Goal: Complete application form: Complete application form

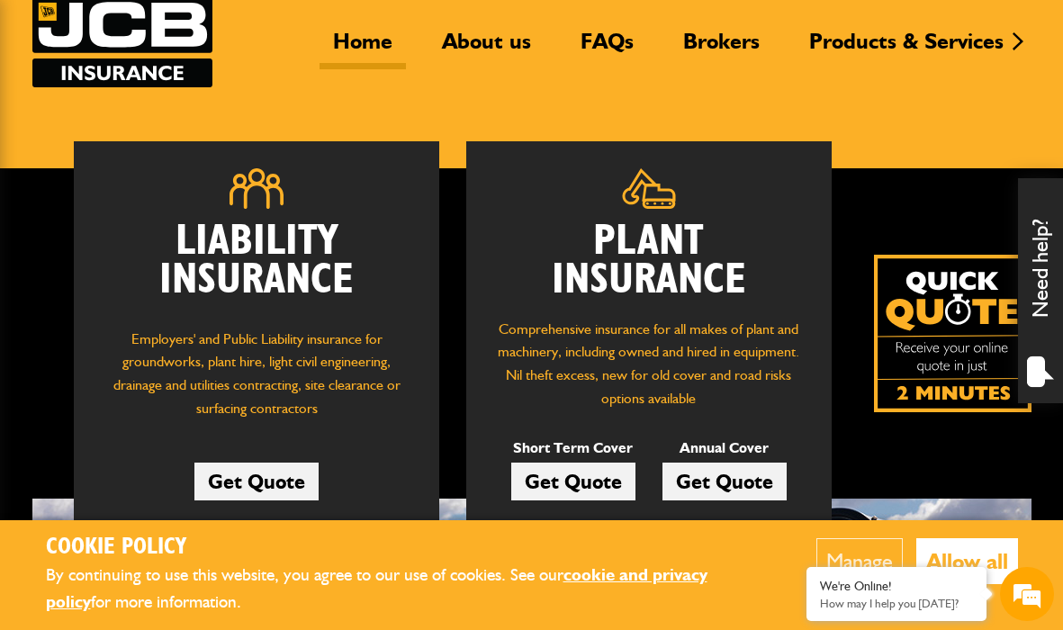
scroll to position [163, 0]
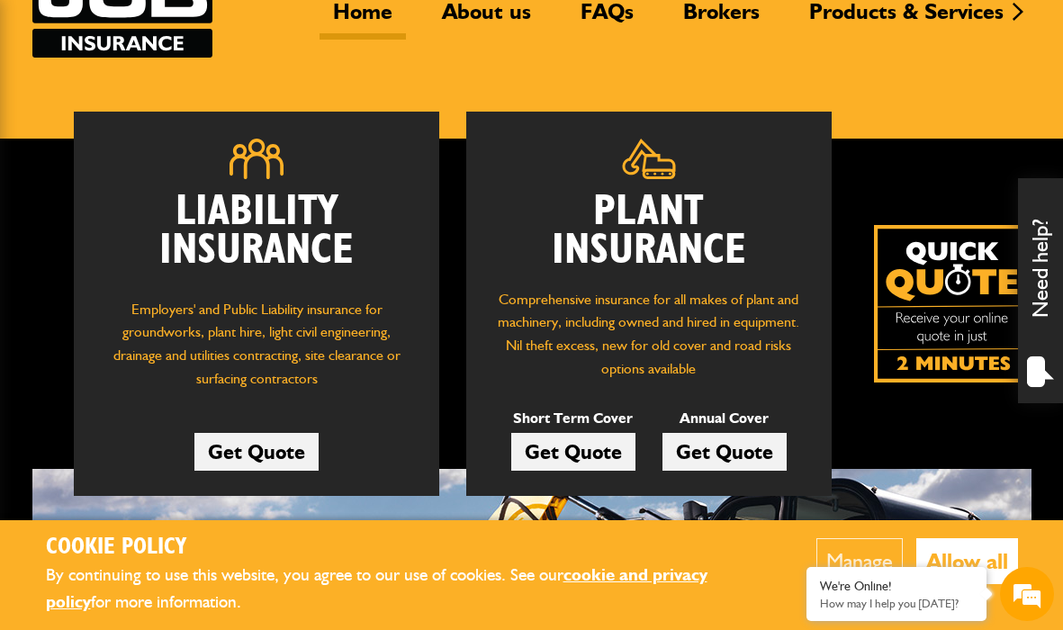
click at [577, 445] on link "Get Quote" at bounding box center [573, 452] width 124 height 38
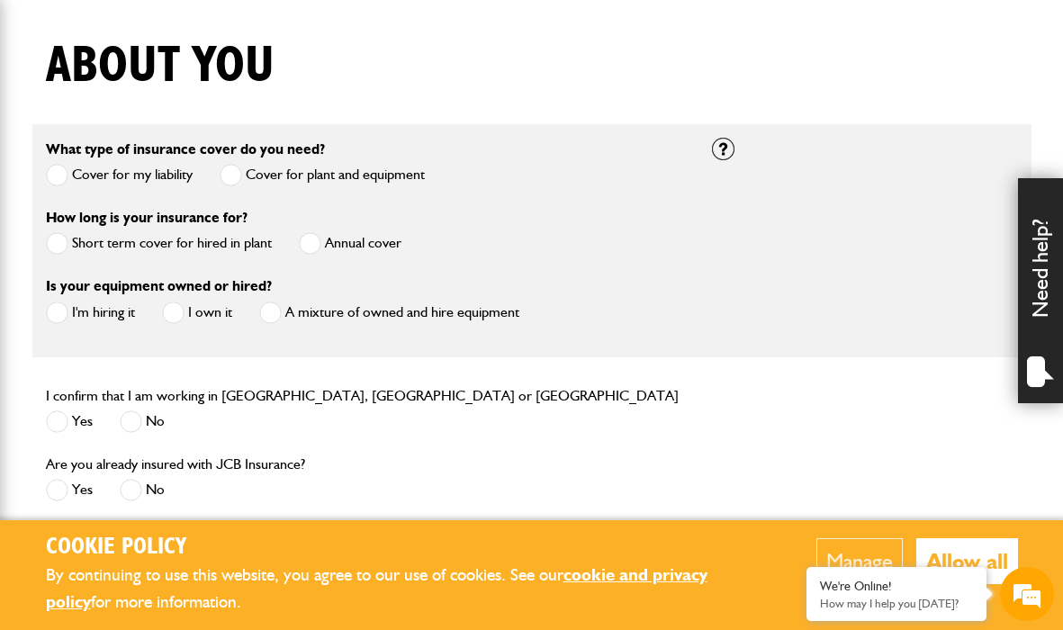
scroll to position [436, 0]
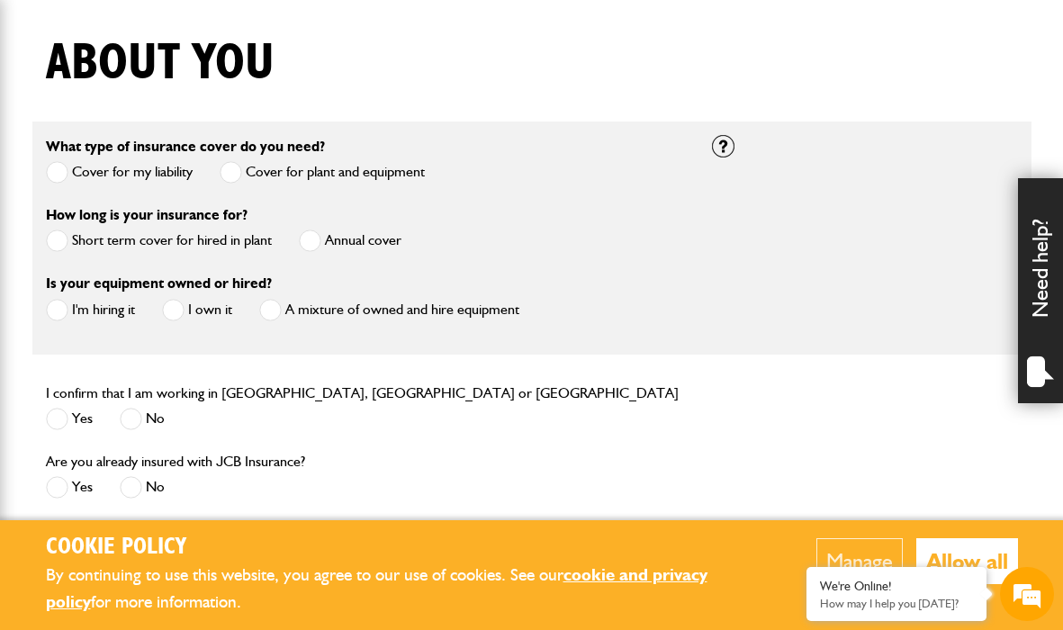
click at [62, 237] on span at bounding box center [57, 241] width 23 height 23
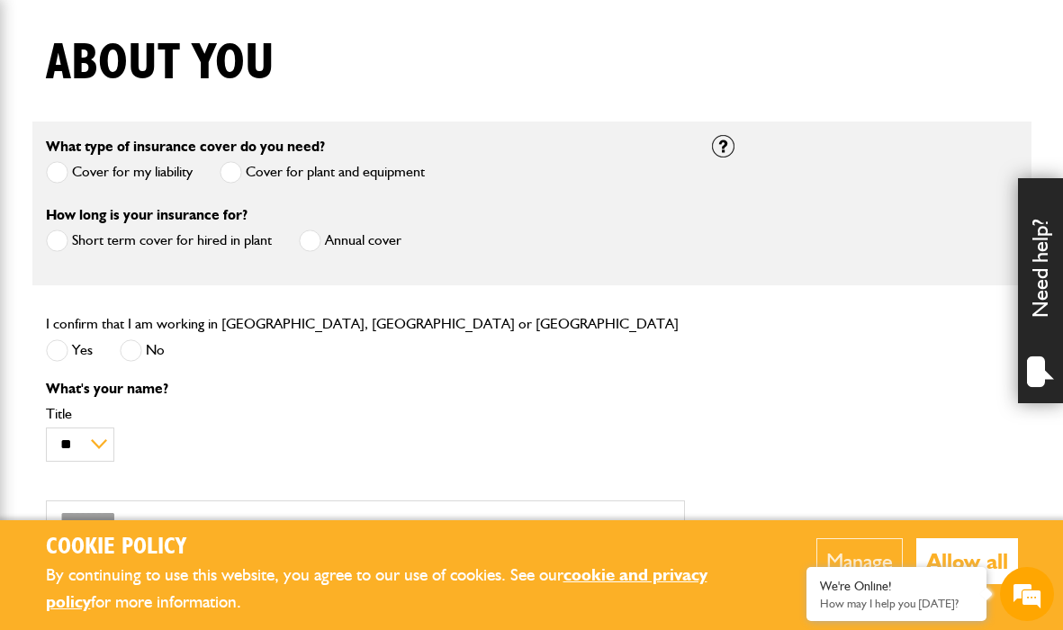
click at [65, 345] on span at bounding box center [57, 350] width 23 height 23
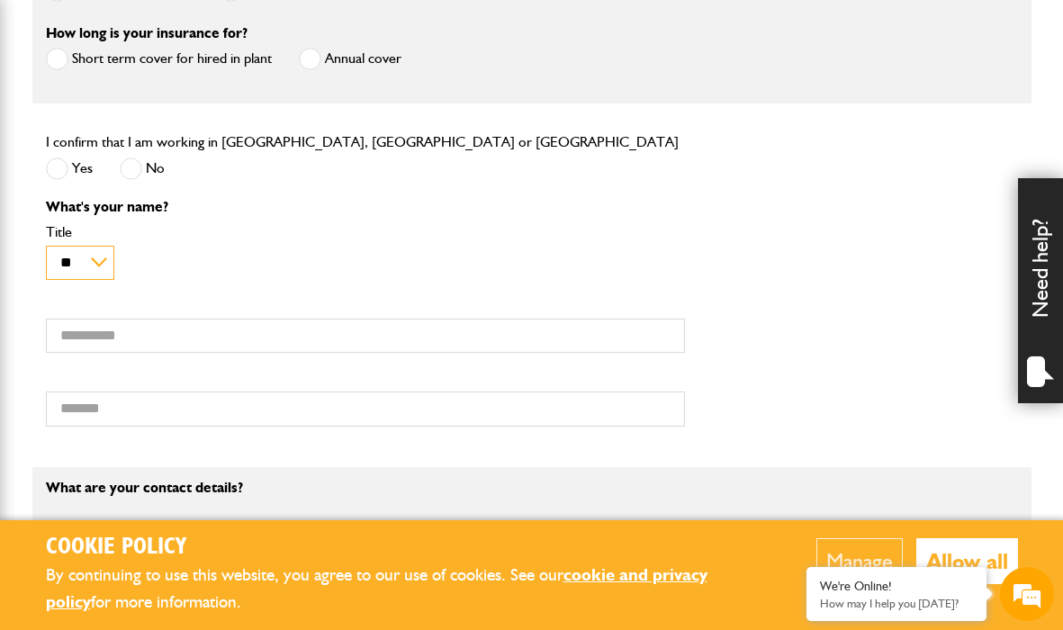
scroll to position [614, 0]
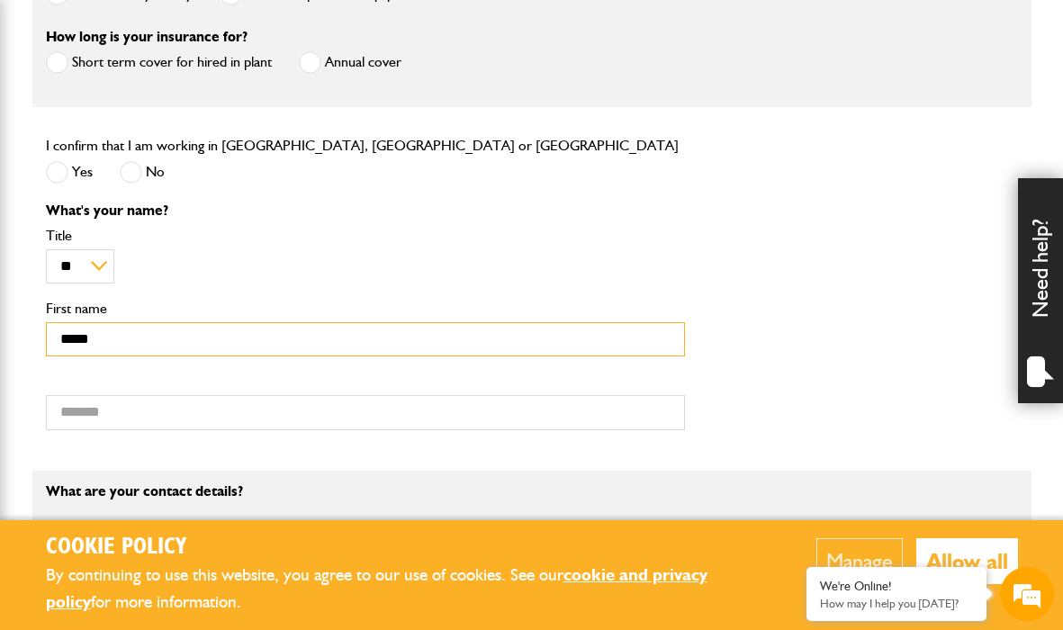
type input "*****"
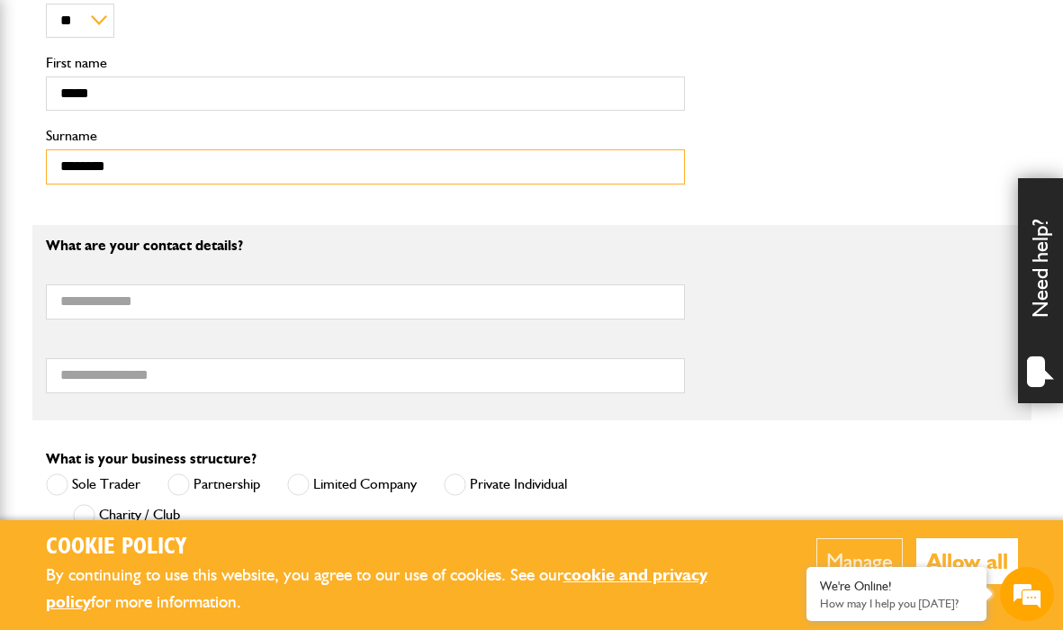
scroll to position [865, 0]
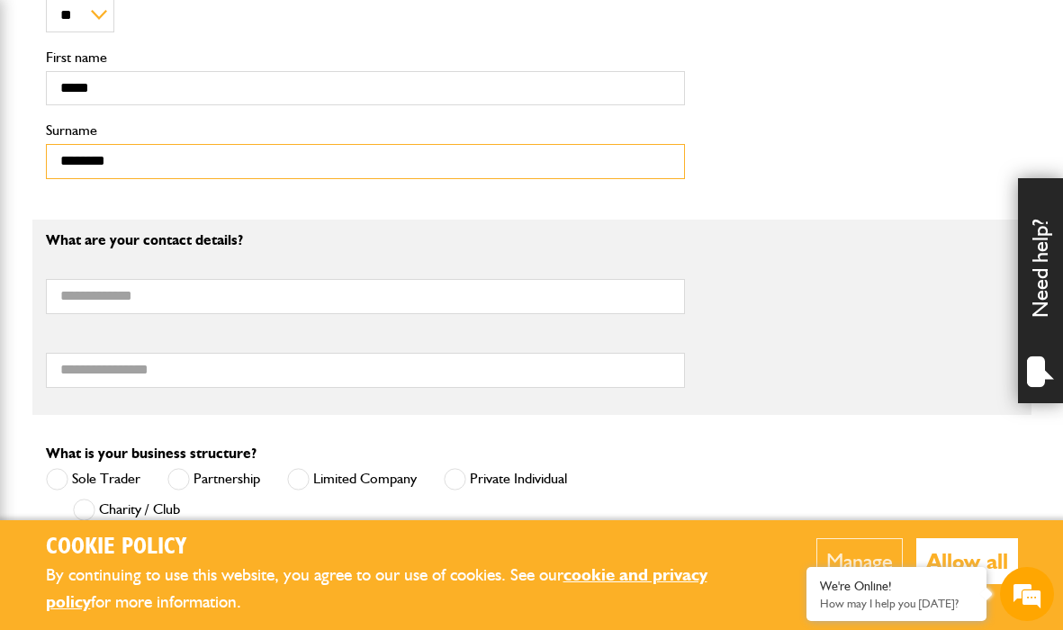
type input "********"
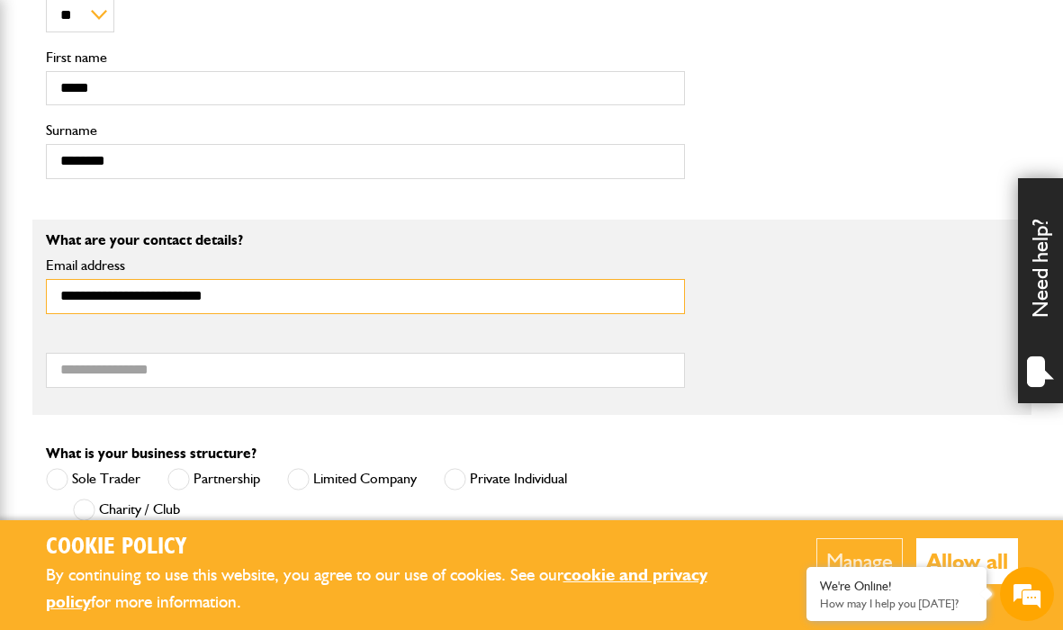
type input "**********"
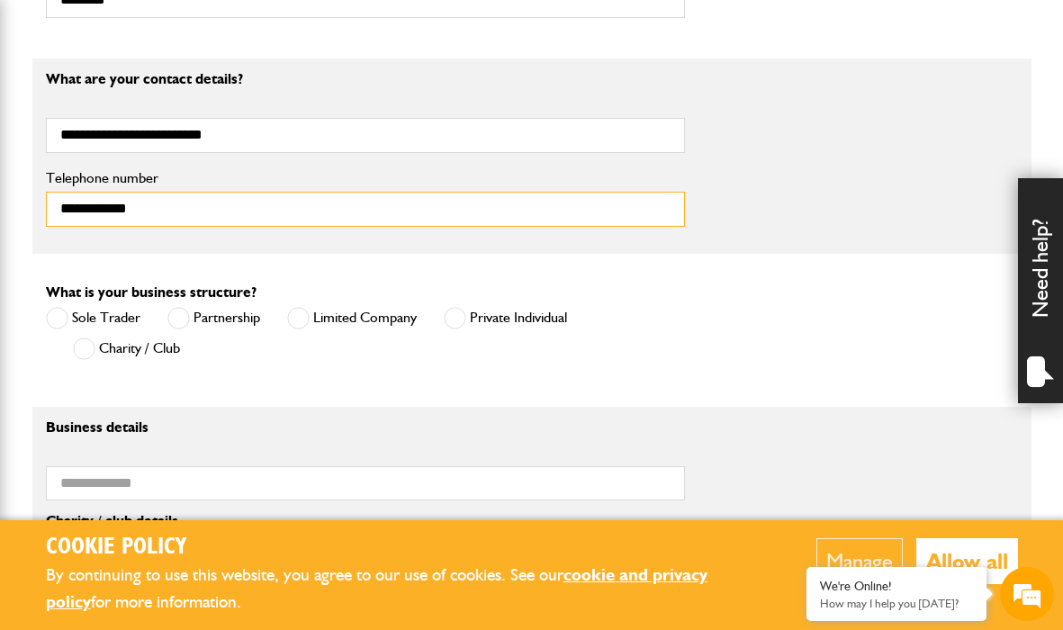
scroll to position [1034, 0]
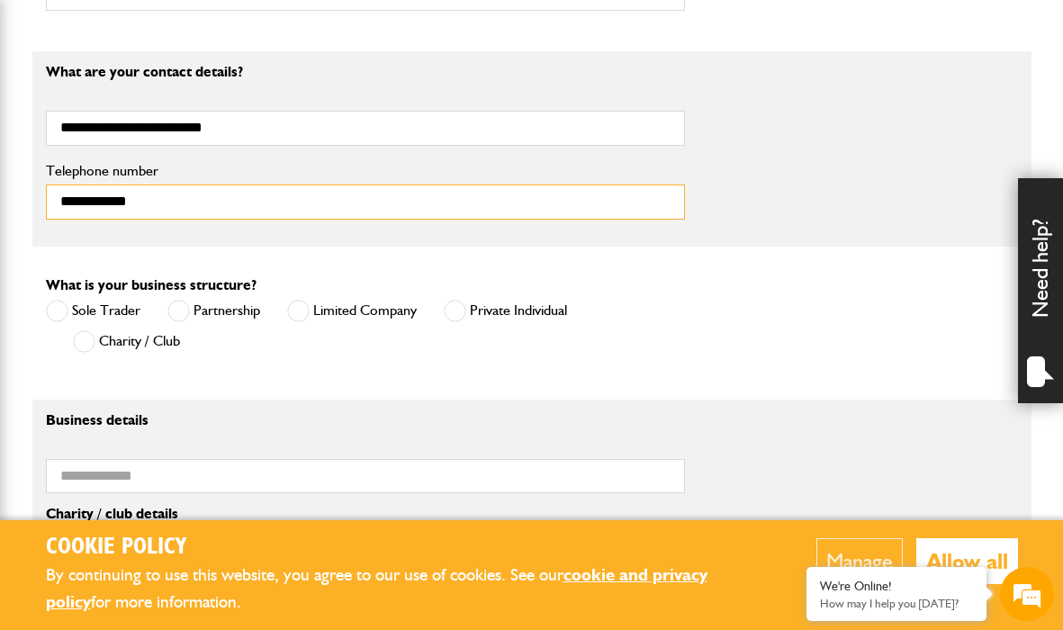
type input "**********"
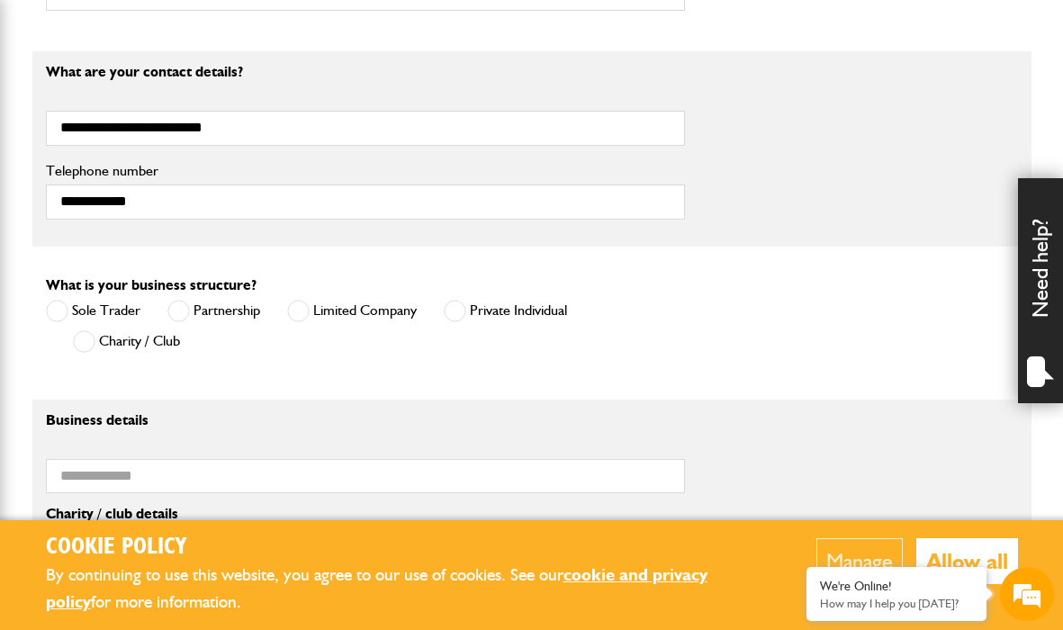
click at [85, 339] on span at bounding box center [84, 341] width 23 height 23
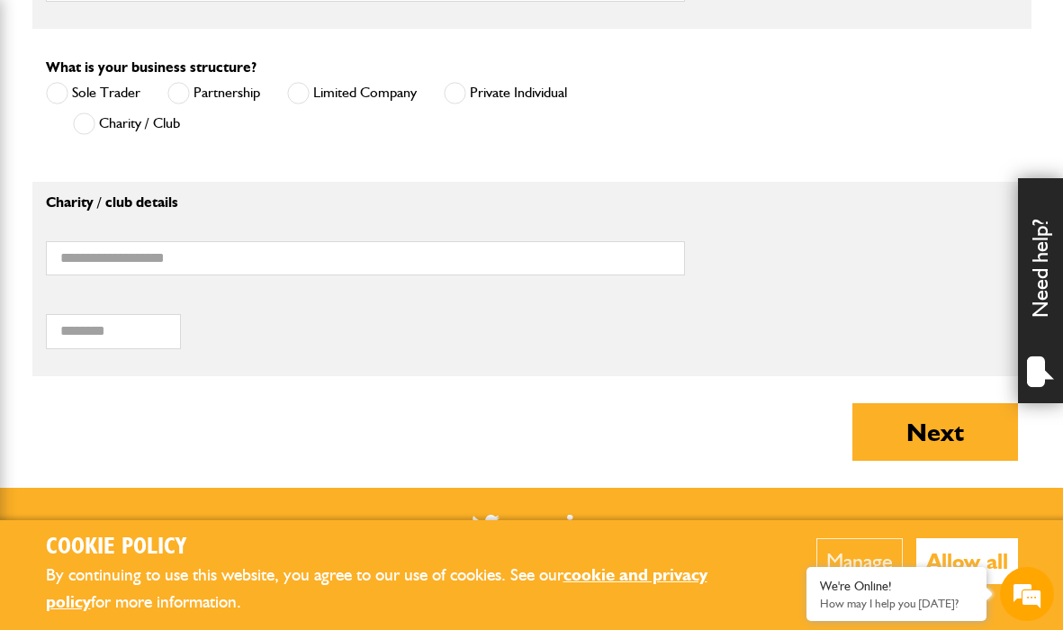
scroll to position [1253, 0]
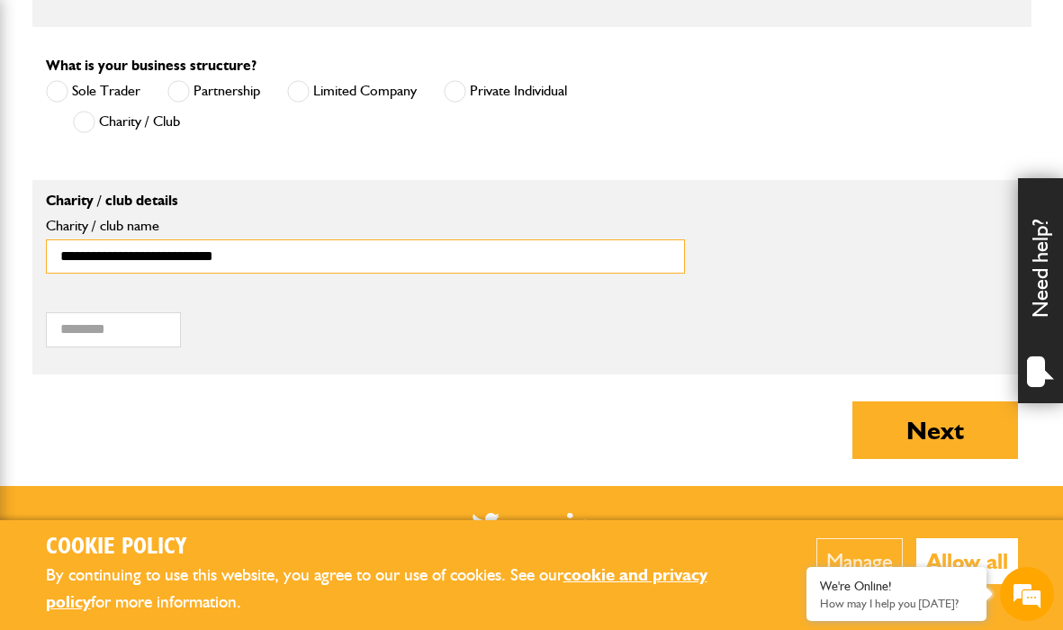
type input "**********"
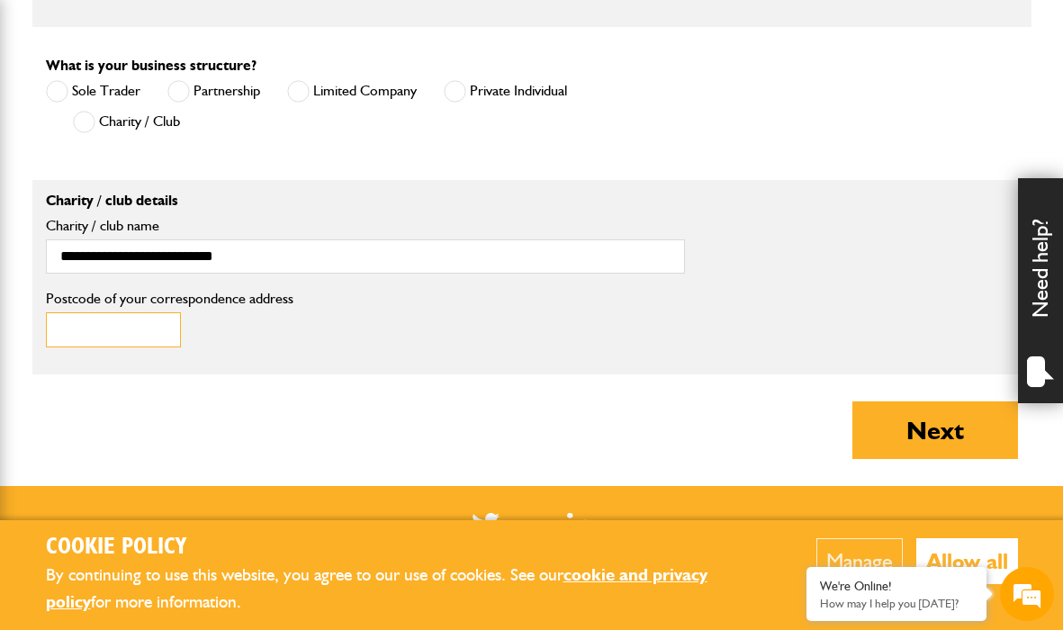
click at [159, 327] on input "Postcode of your correspondence address" at bounding box center [113, 329] width 135 height 35
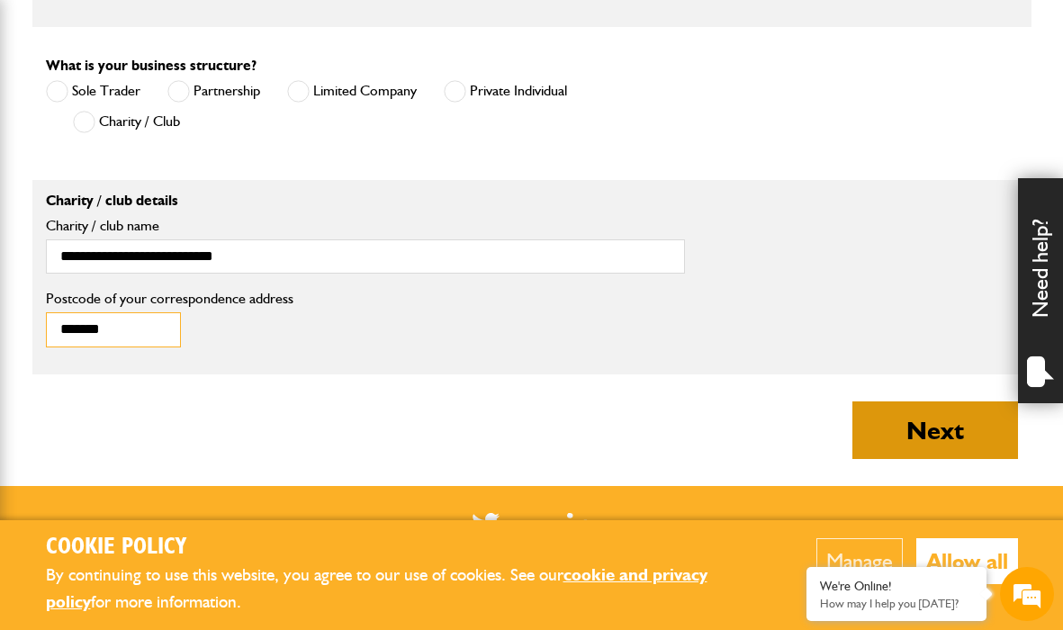
type input "*******"
click at [910, 428] on button "Next" at bounding box center [936, 431] width 166 height 58
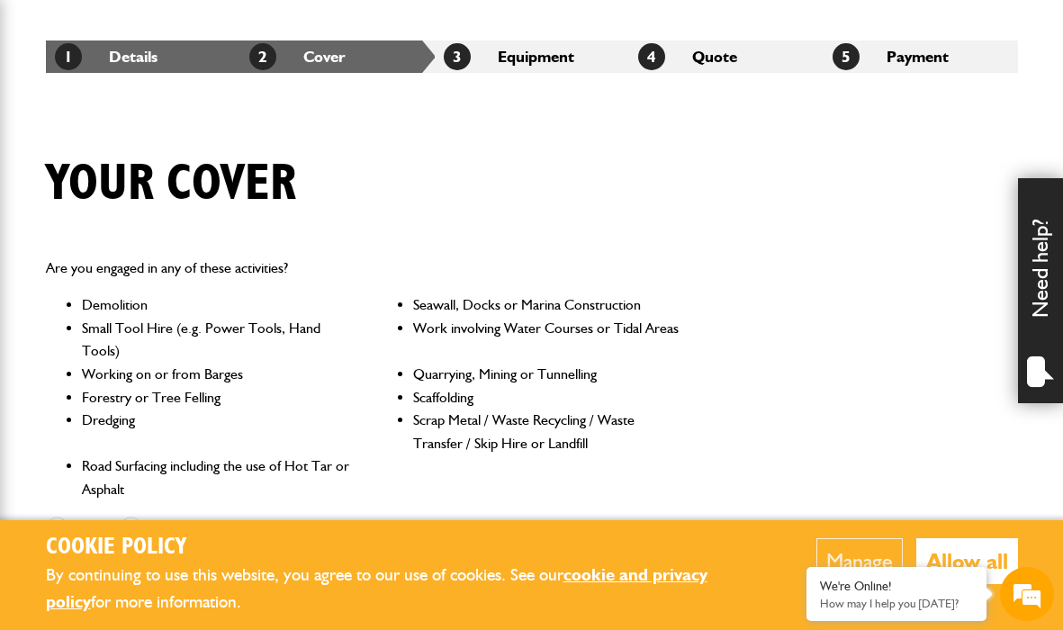
scroll to position [316, 0]
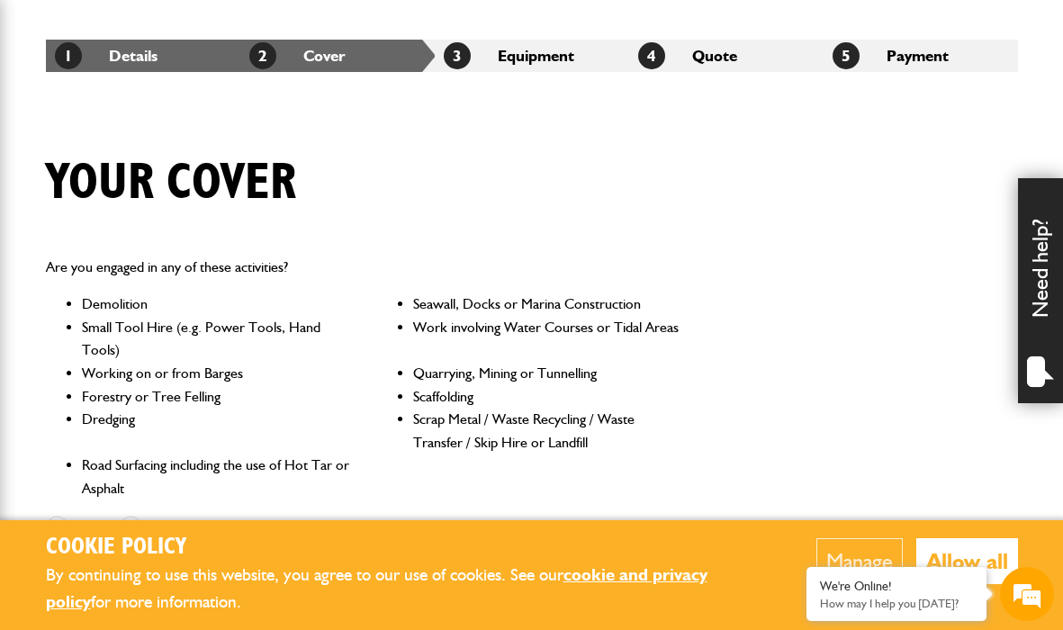
click at [818, 470] on div "Are you engaged in any of these activities? Demolition Seawall, Docks or Marina…" at bounding box center [531, 399] width 999 height 317
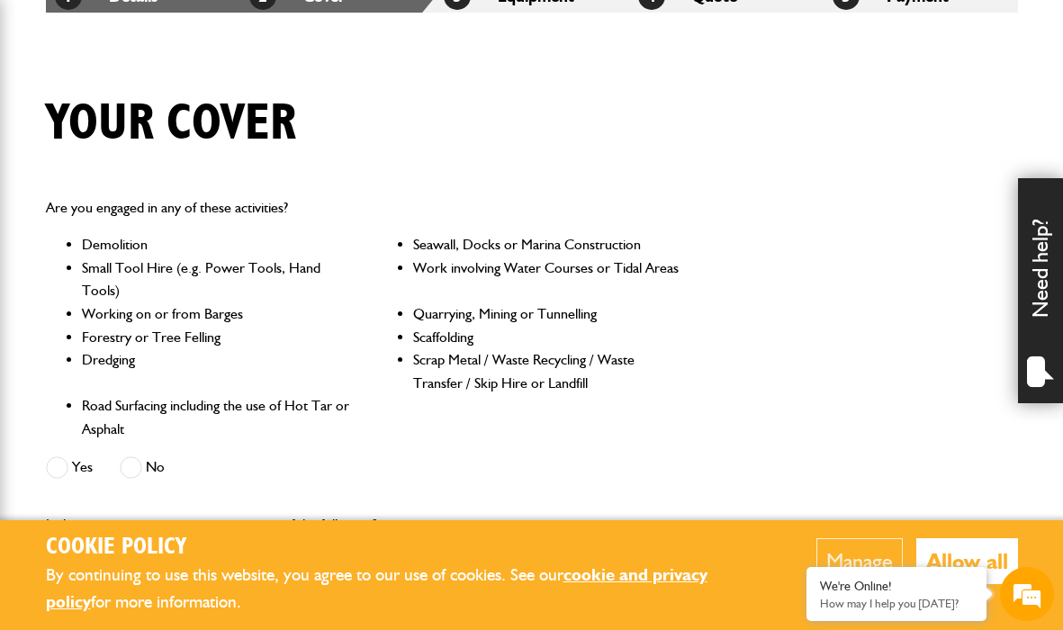
scroll to position [376, 0]
click at [134, 459] on span at bounding box center [131, 467] width 23 height 23
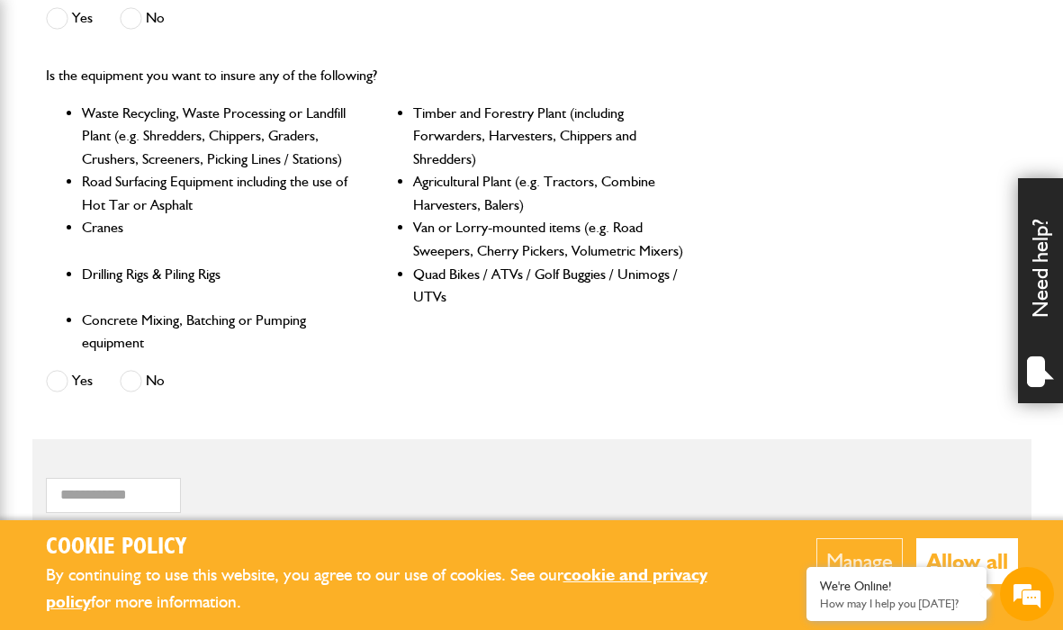
scroll to position [827, 0]
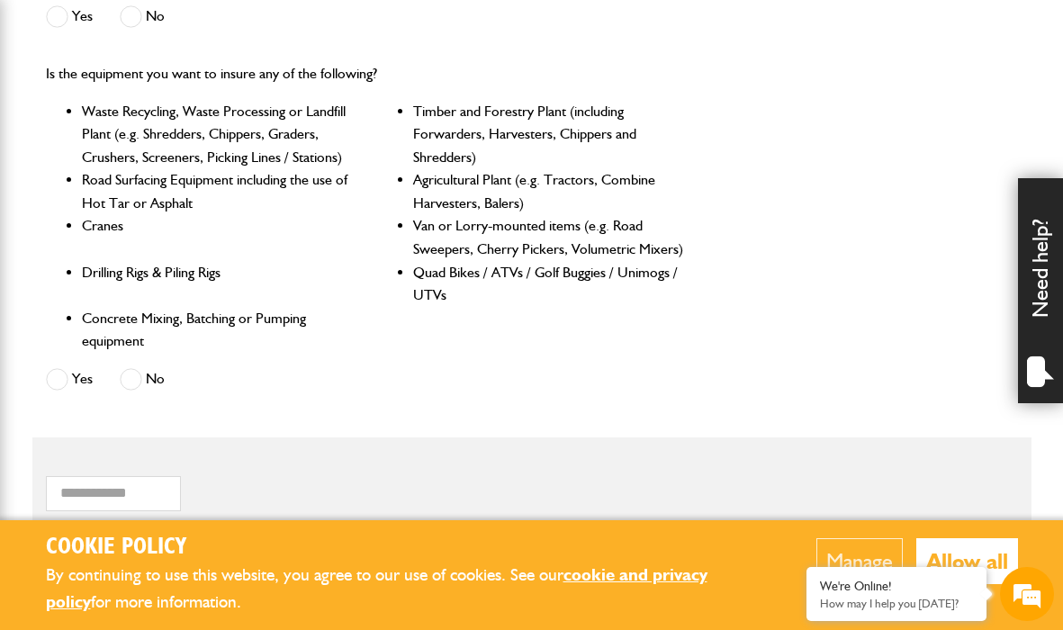
click at [131, 368] on span at bounding box center [131, 379] width 23 height 23
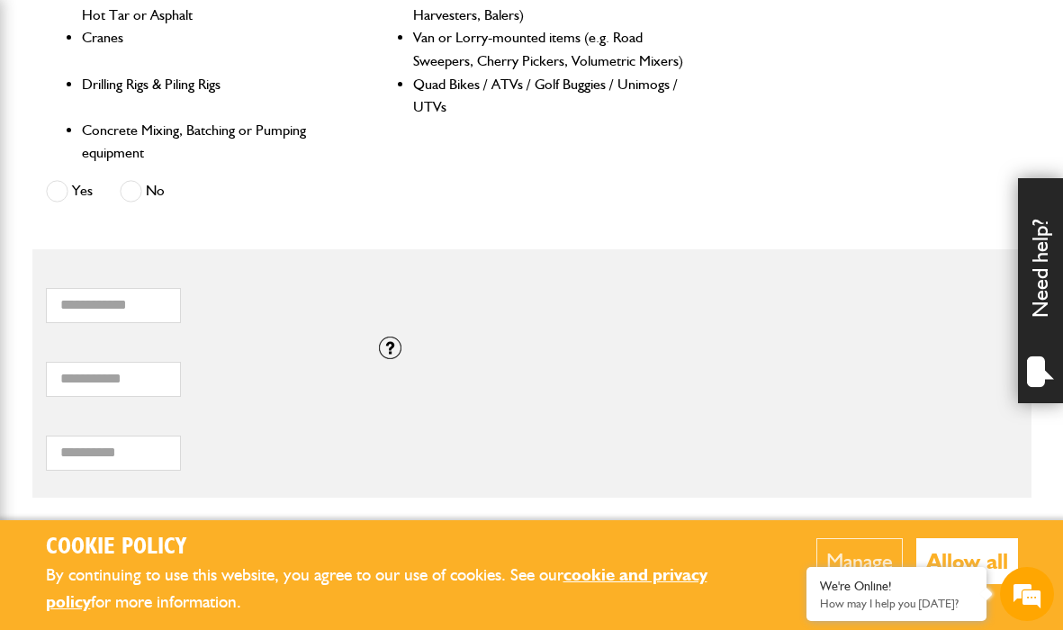
scroll to position [1018, 0]
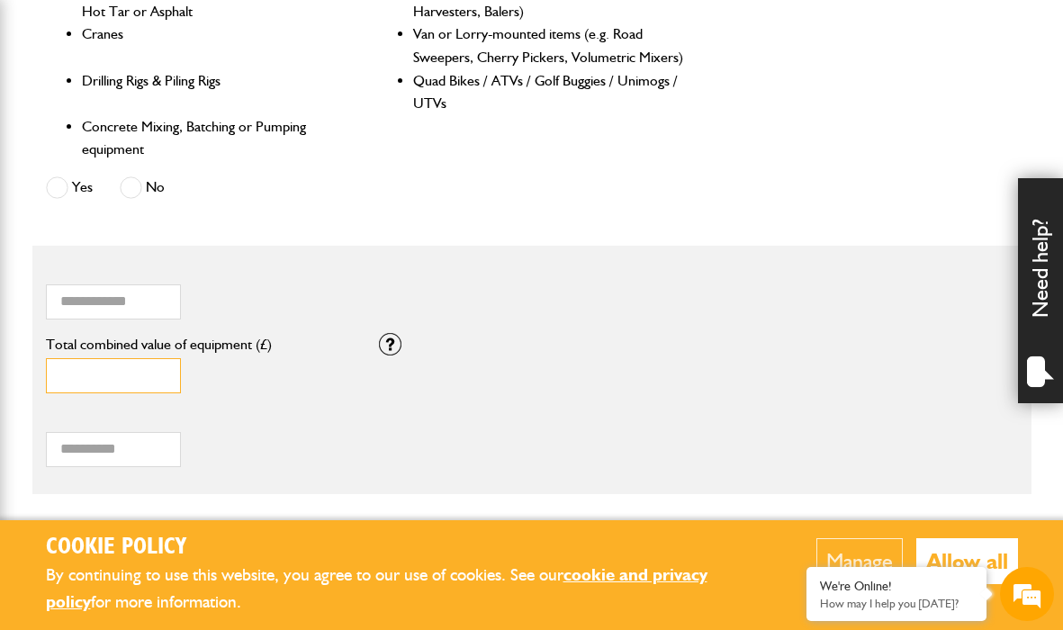
click at [114, 363] on input "*" at bounding box center [113, 375] width 135 height 35
type input "**"
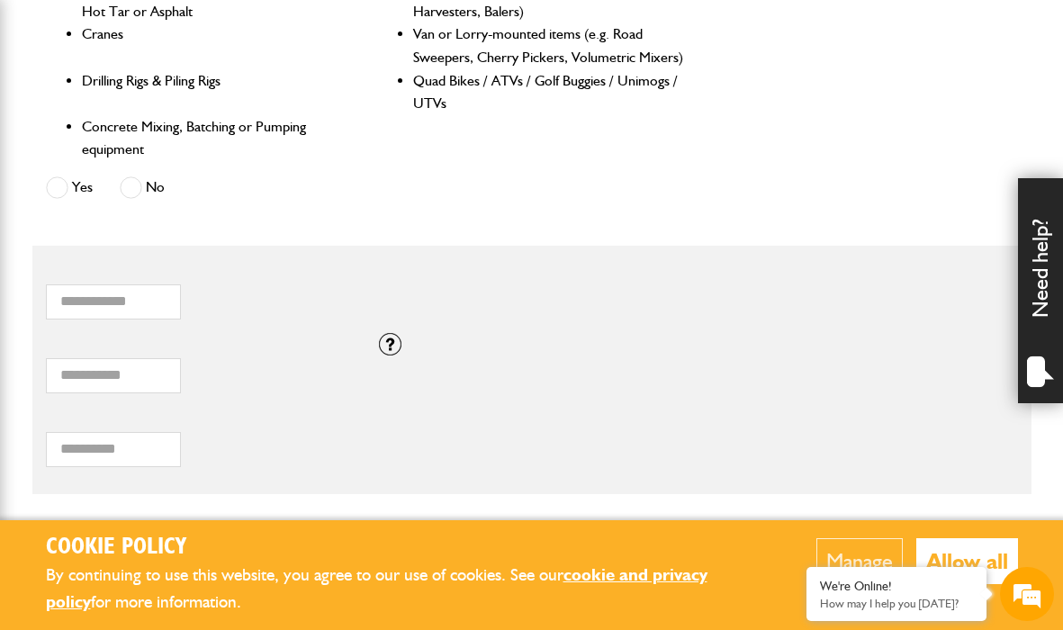
click at [262, 386] on div "Total combined value of equipment (£)" at bounding box center [198, 370] width 333 height 74
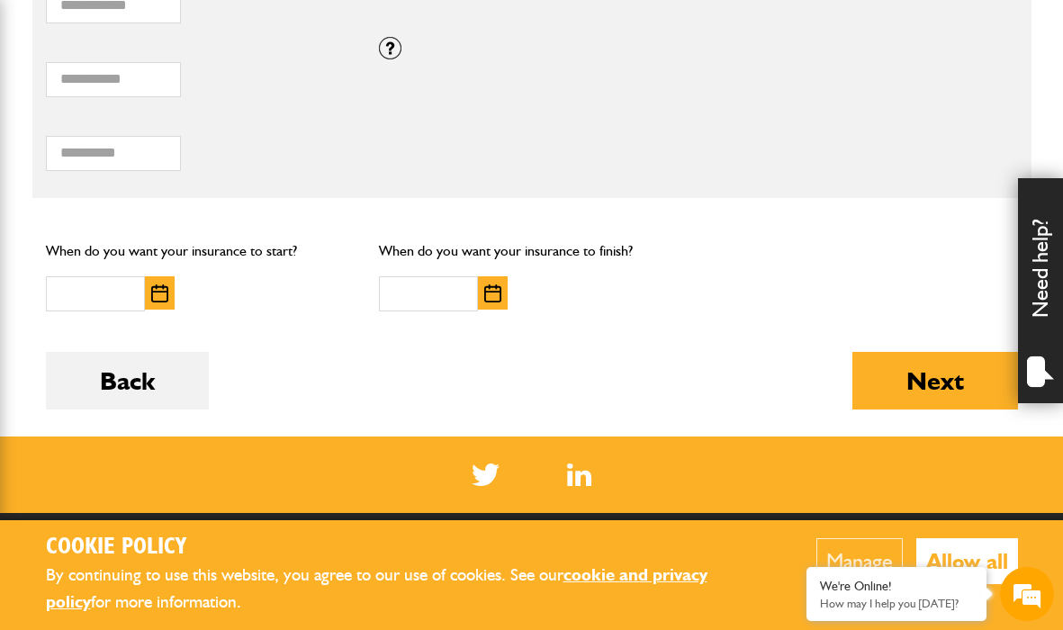
scroll to position [1316, 0]
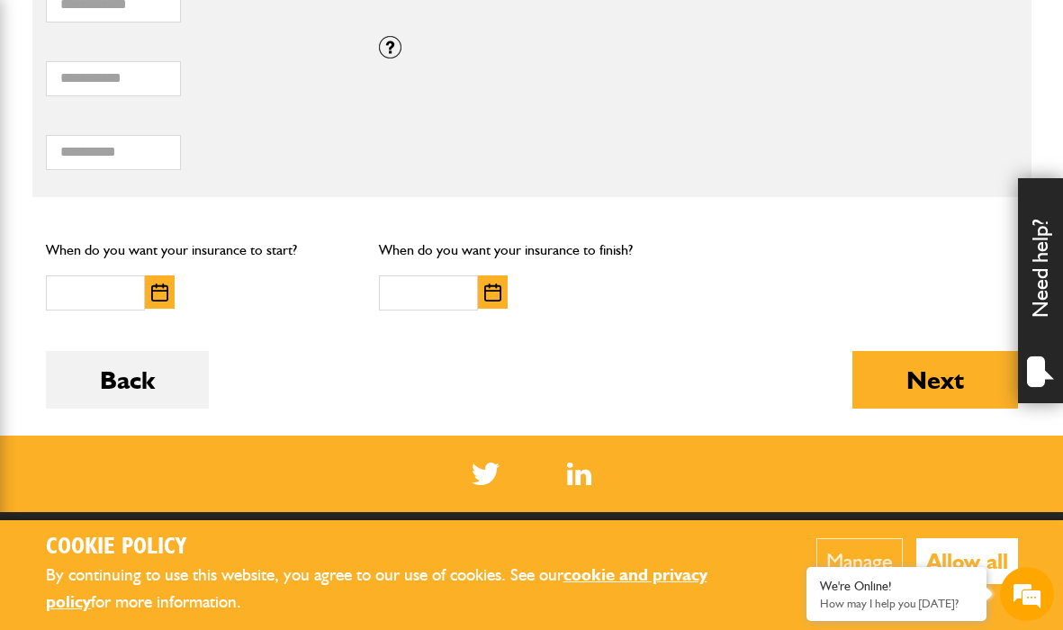
click at [157, 284] on img "button" at bounding box center [159, 293] width 17 height 18
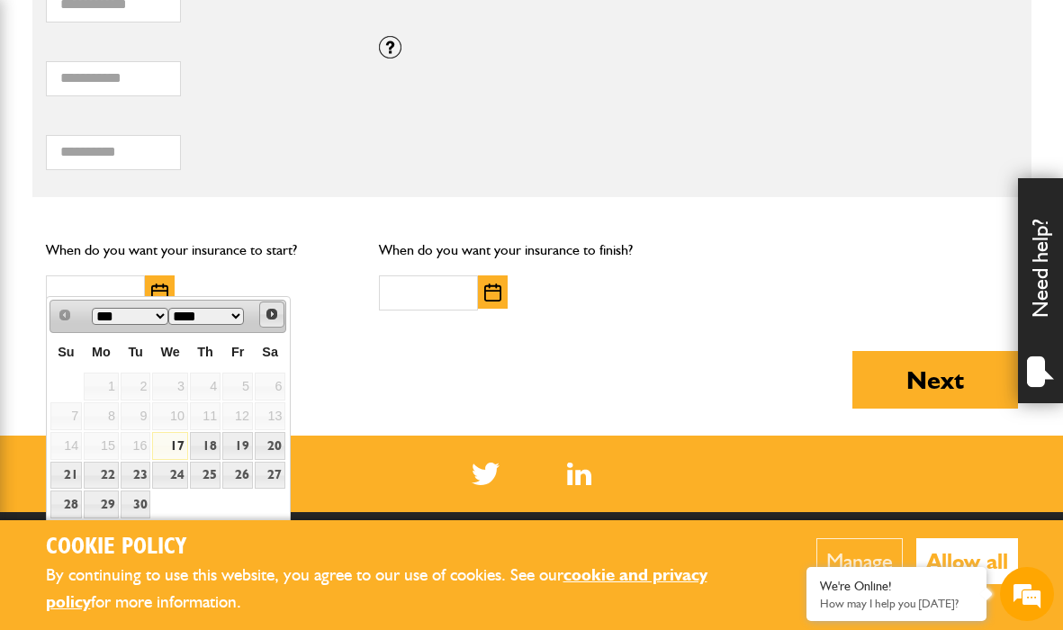
click at [270, 313] on span "Next" at bounding box center [272, 314] width 14 height 14
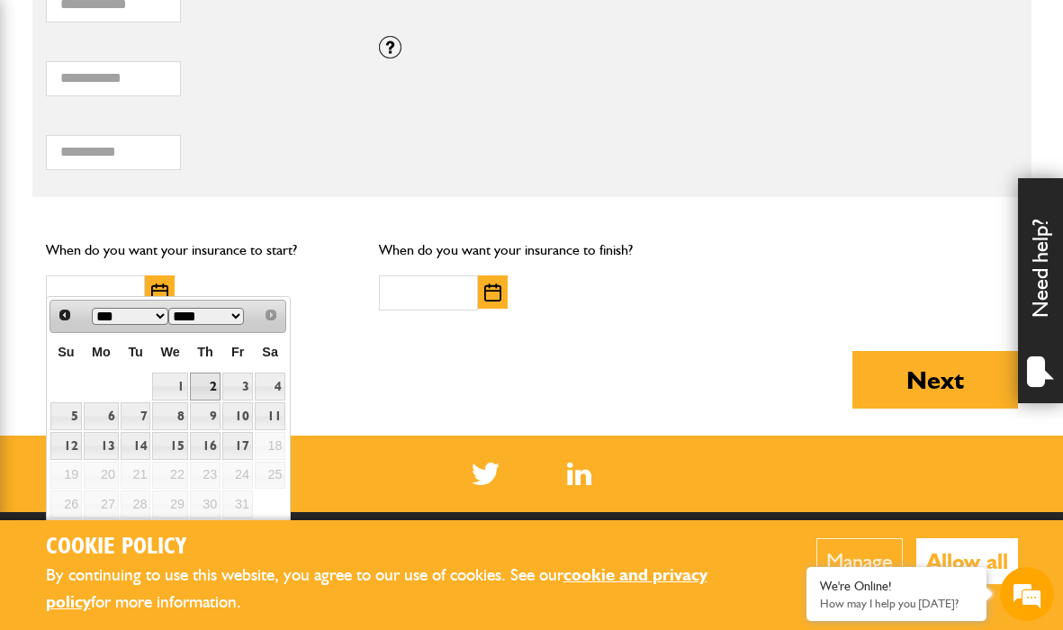
click at [208, 384] on link "2" at bounding box center [205, 387] width 31 height 28
type input "**********"
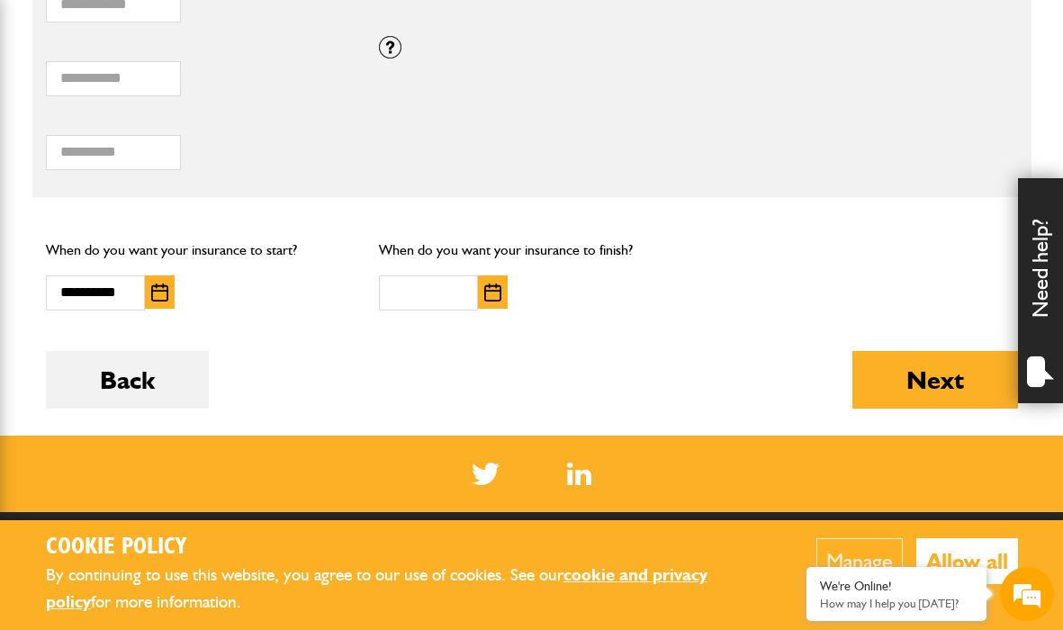
click at [493, 284] on img "button" at bounding box center [492, 293] width 17 height 18
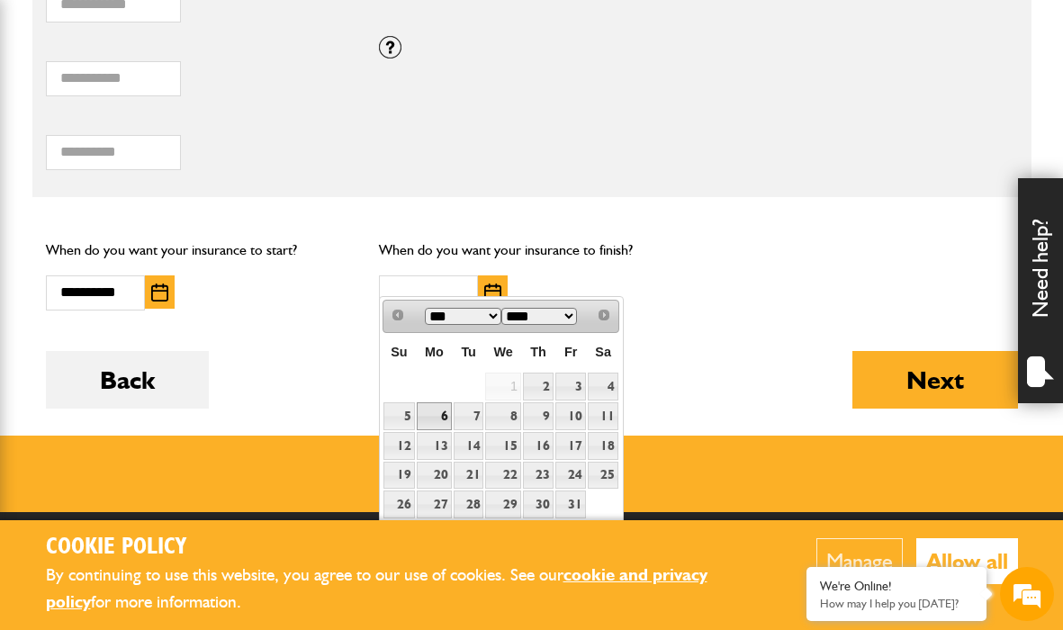
click at [445, 412] on link "6" at bounding box center [434, 416] width 35 height 28
type input "**********"
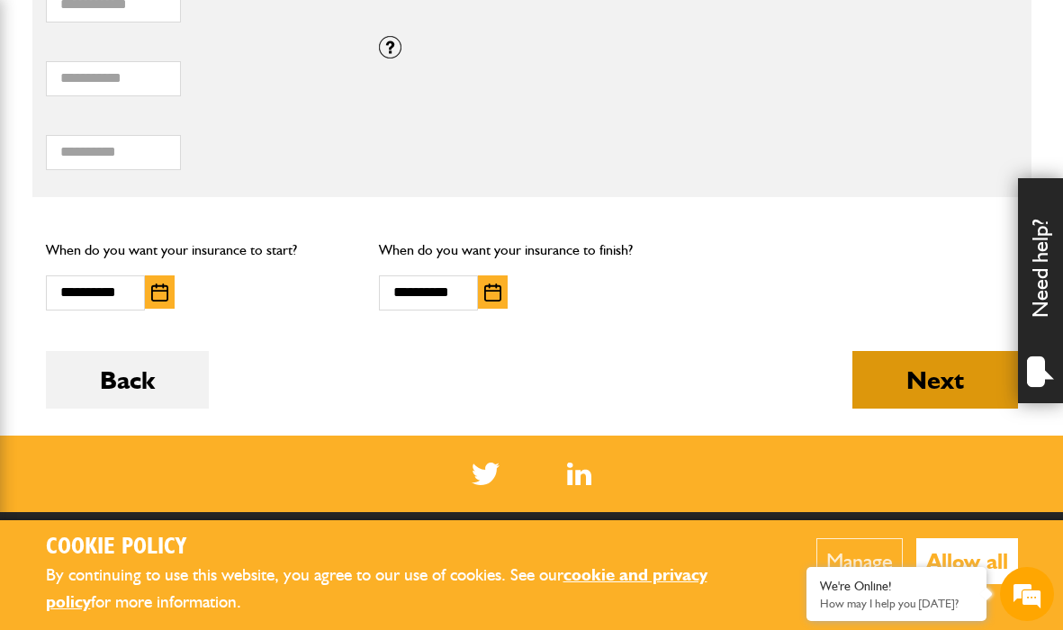
click at [911, 364] on button "Next" at bounding box center [936, 380] width 166 height 58
click at [321, 114] on label "Total hiring fees" at bounding box center [199, 121] width 306 height 14
click at [181, 135] on input "Total hiring fees" at bounding box center [113, 152] width 135 height 35
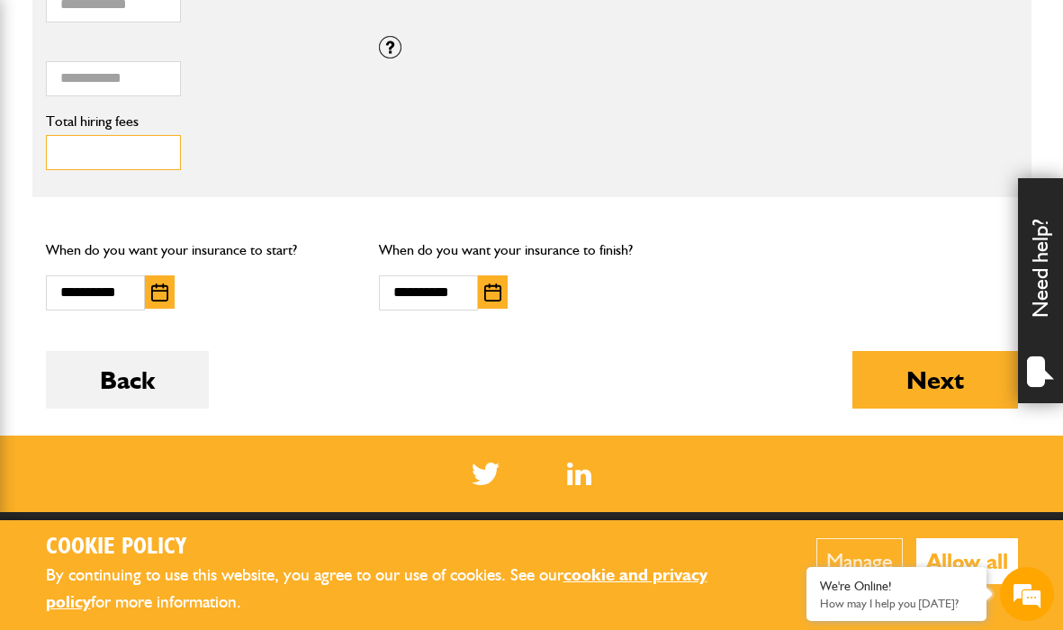
type input "**"
type input "*"
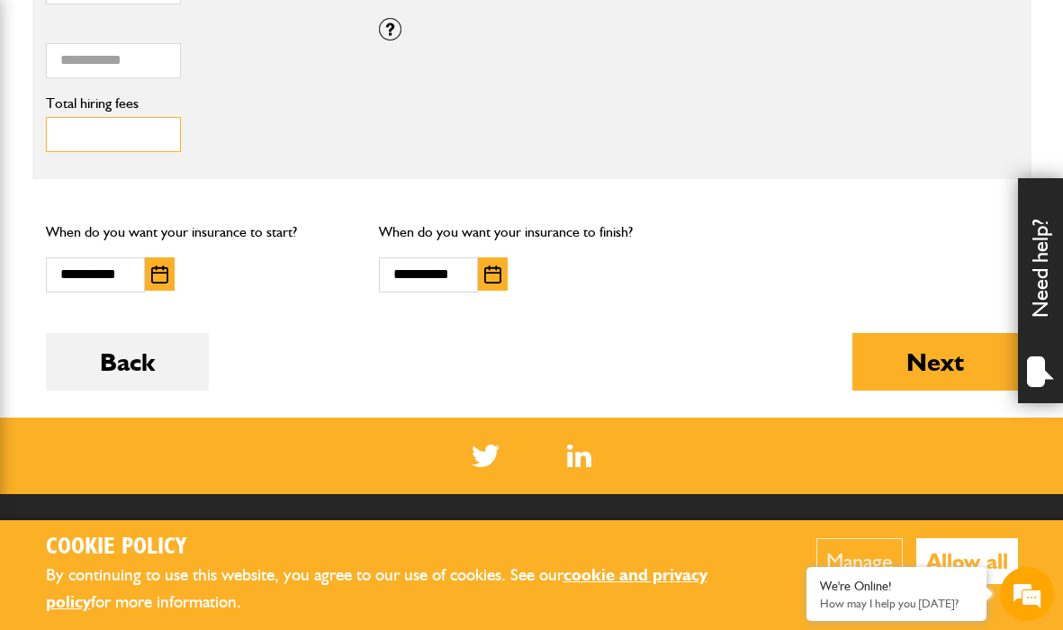
scroll to position [1361, 0]
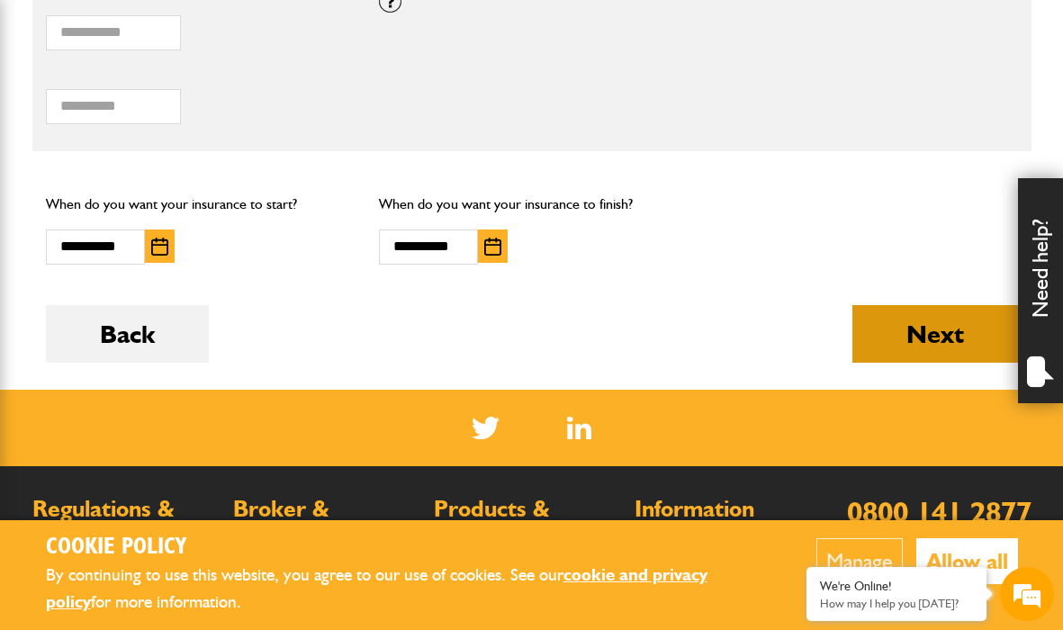
click at [912, 313] on button "Next" at bounding box center [936, 334] width 166 height 58
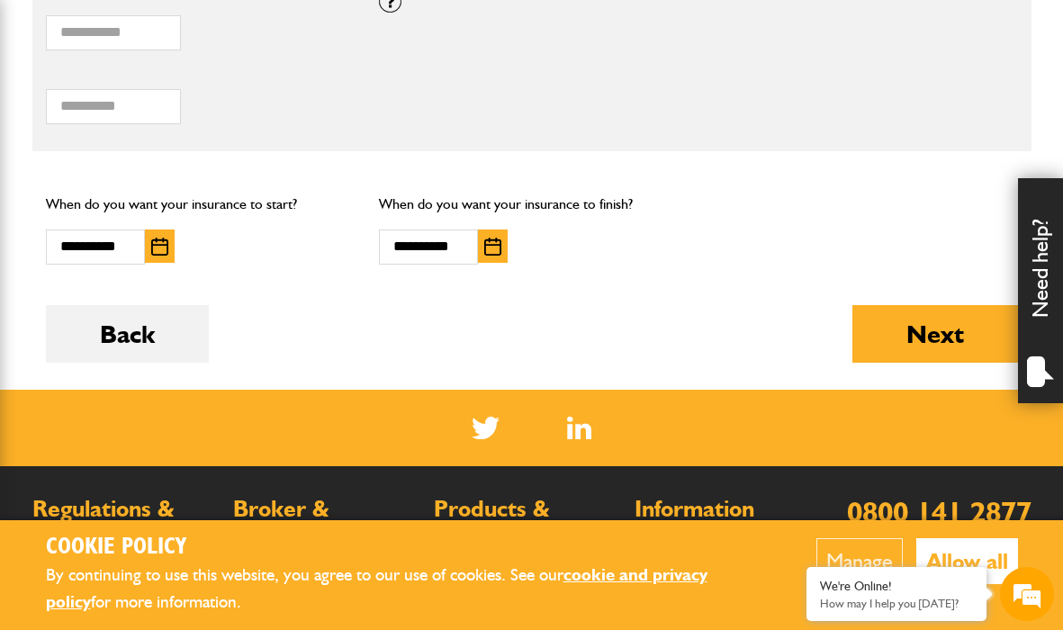
click at [408, 111] on div "Total hiring fees Please enter a minimum value of 25 for total hiring fees." at bounding box center [531, 101] width 999 height 74
drag, startPoint x: 134, startPoint y: 15, endPoint x: -19, endPoint y: 21, distance: 153.2
type input "**"
click at [466, 193] on p "When do you want your insurance to finish?" at bounding box center [532, 204] width 306 height 23
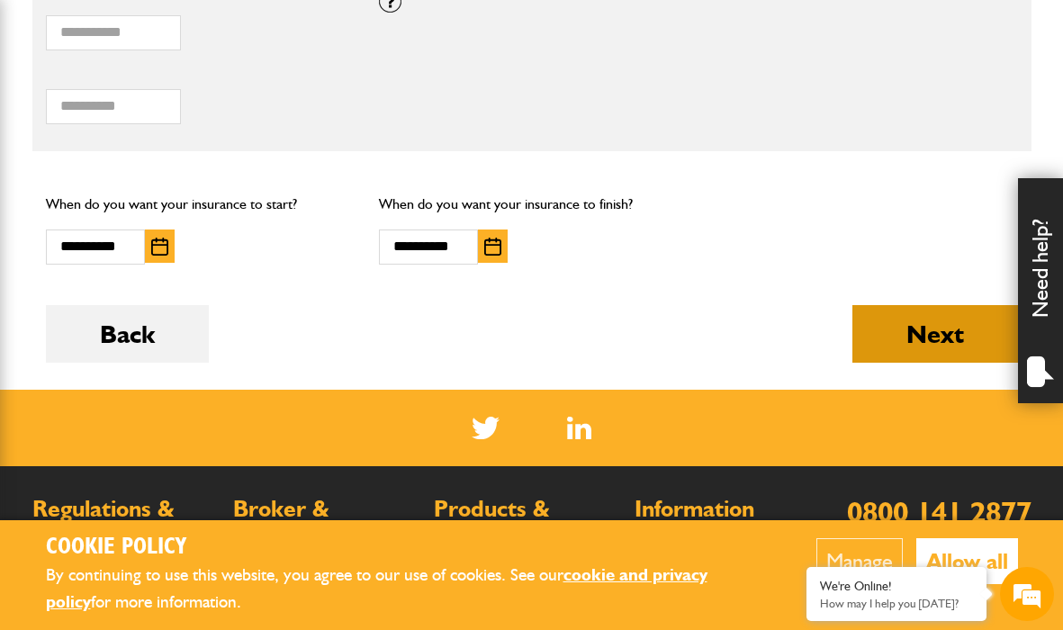
click at [919, 322] on button "Next" at bounding box center [936, 334] width 166 height 58
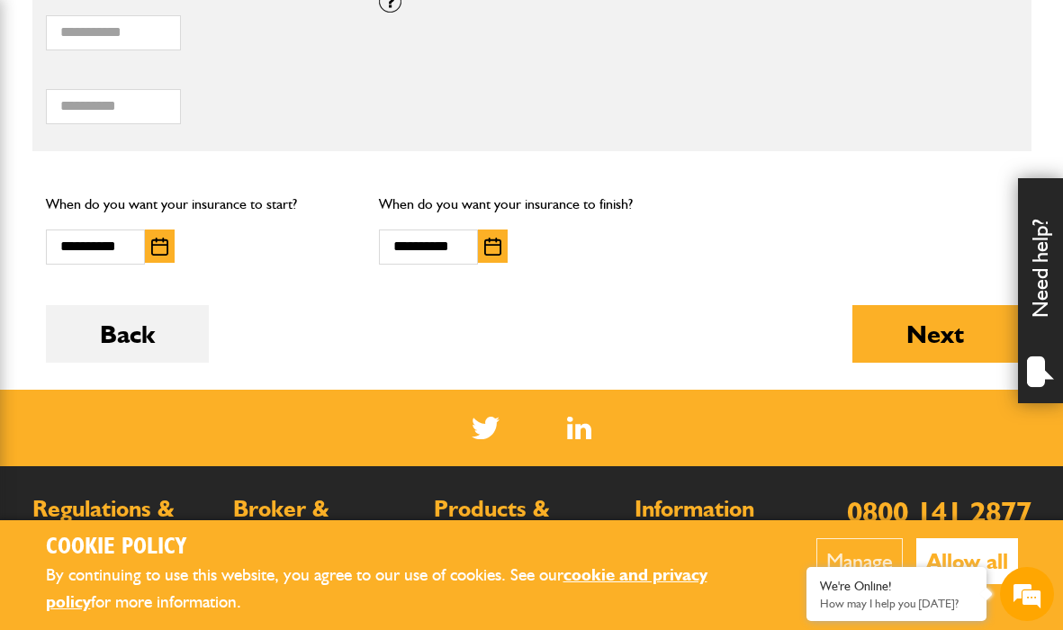
click at [512, 126] on fieldset "* How many items of hired equipment do you want to insure? Total combined value…" at bounding box center [531, 27] width 999 height 249
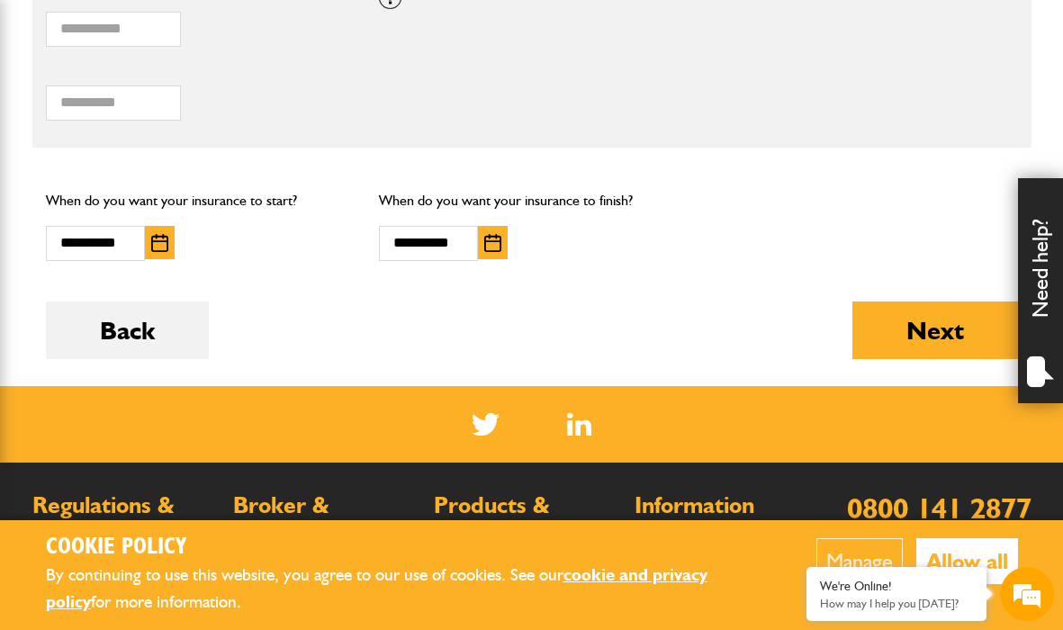
scroll to position [1372, 0]
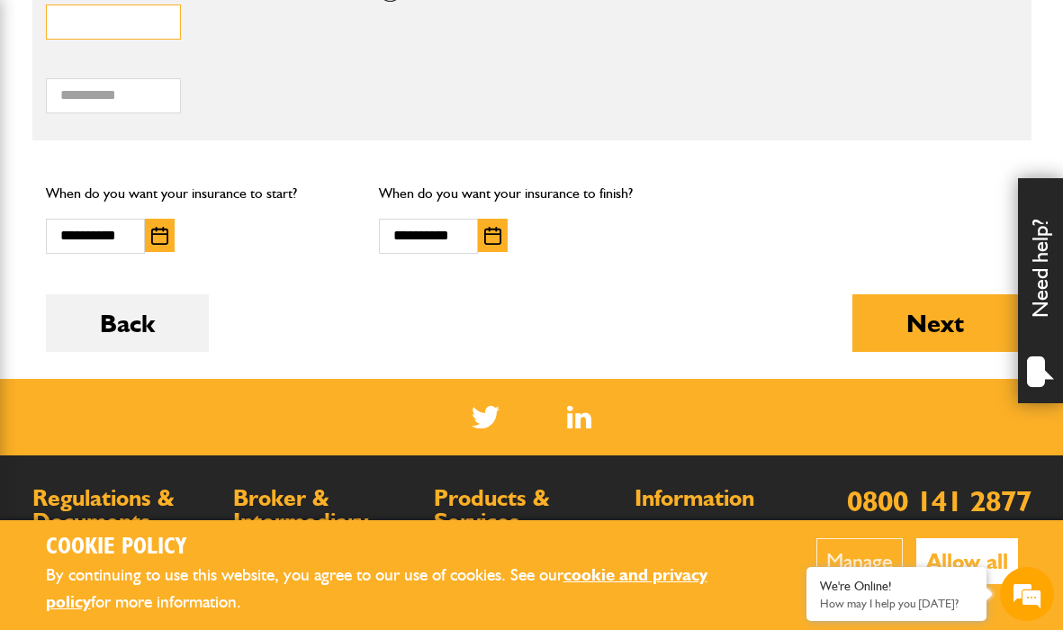
click at [158, 9] on input "*" at bounding box center [113, 22] width 135 height 35
click at [157, 9] on input "*" at bounding box center [113, 22] width 135 height 35
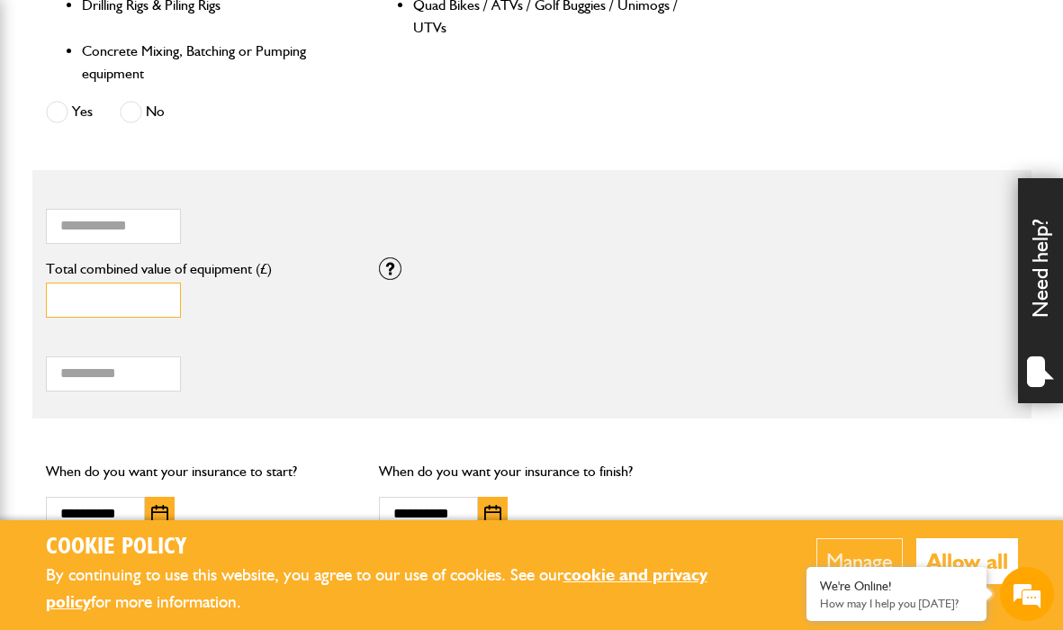
scroll to position [1104, 0]
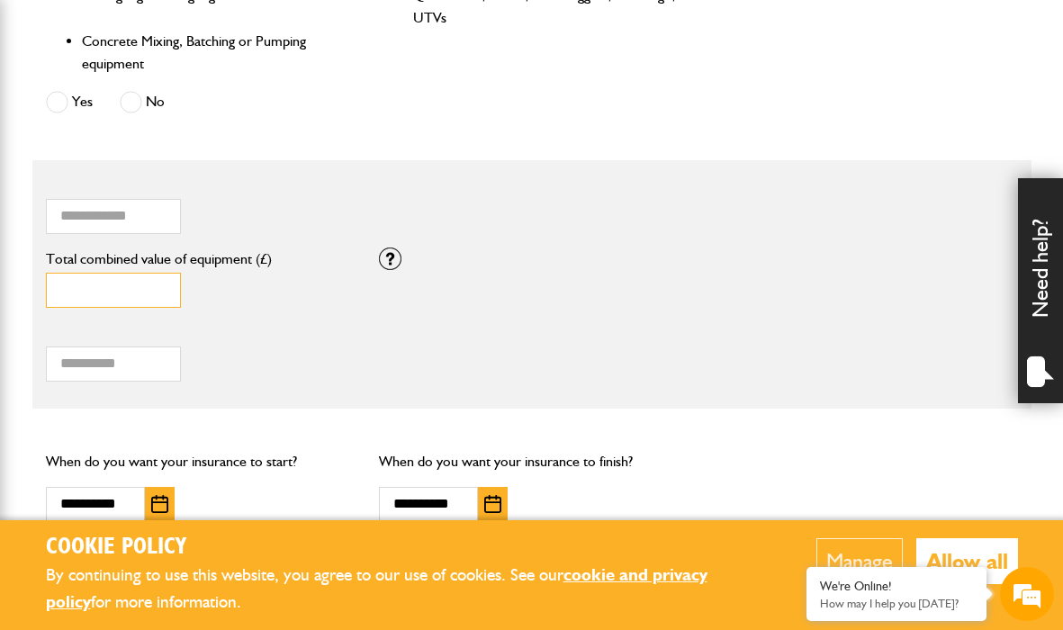
drag, startPoint x: 92, startPoint y: 272, endPoint x: -8, endPoint y: 269, distance: 100.0
click at [0, 269] on html "Cookie Policy By continuing to use this website, you agree to our use of cookie…" at bounding box center [531, 28] width 1063 height 2264
type input "**"
click at [167, 326] on label "Total hiring fees" at bounding box center [199, 333] width 306 height 14
click at [167, 347] on input "Total hiring fees" at bounding box center [113, 364] width 135 height 35
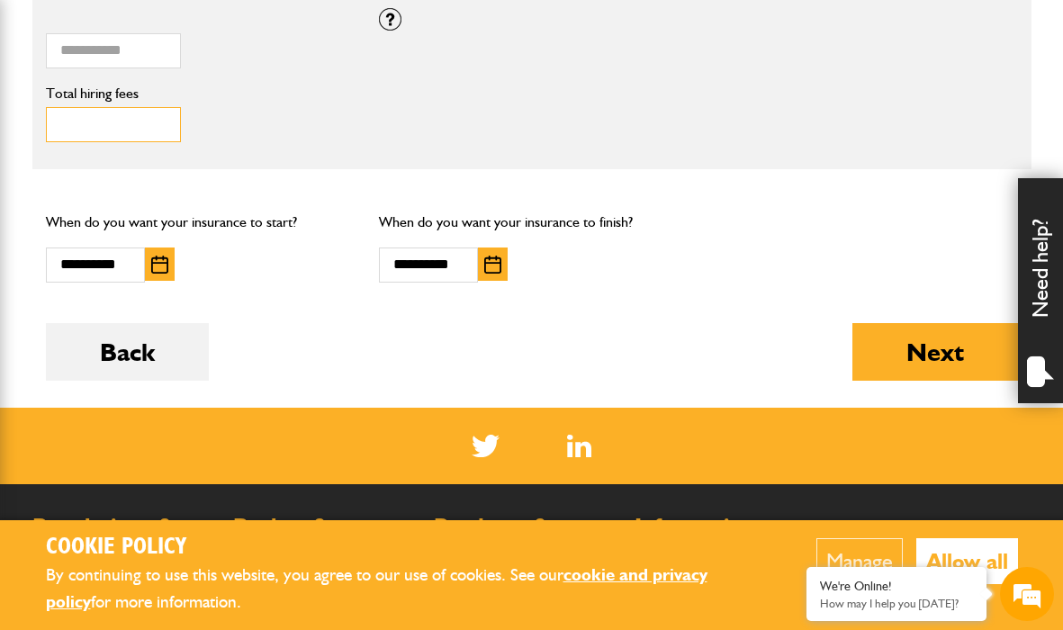
scroll to position [1347, 0]
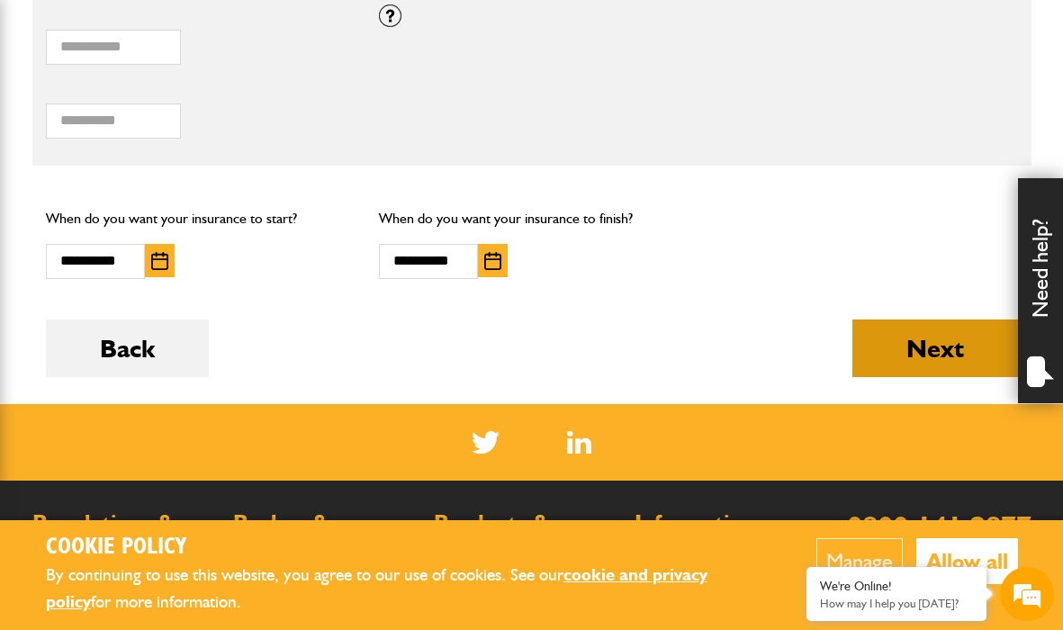
click at [913, 335] on button "Next" at bounding box center [936, 349] width 166 height 58
click at [941, 329] on button "Next" at bounding box center [936, 349] width 166 height 58
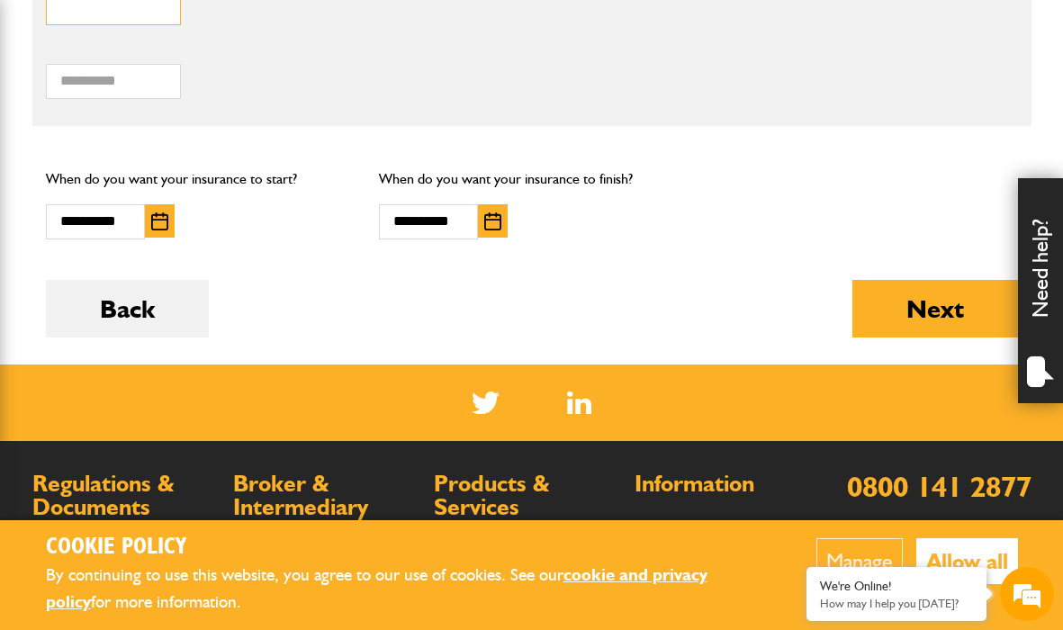
scroll to position [1388, 0]
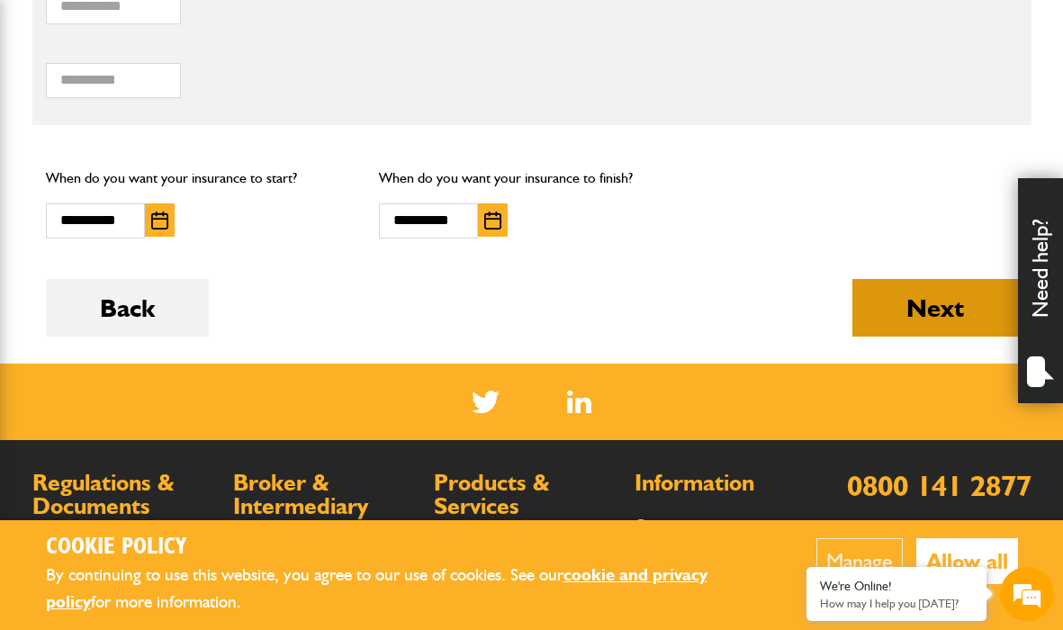
click at [927, 291] on button "Next" at bounding box center [936, 308] width 166 height 58
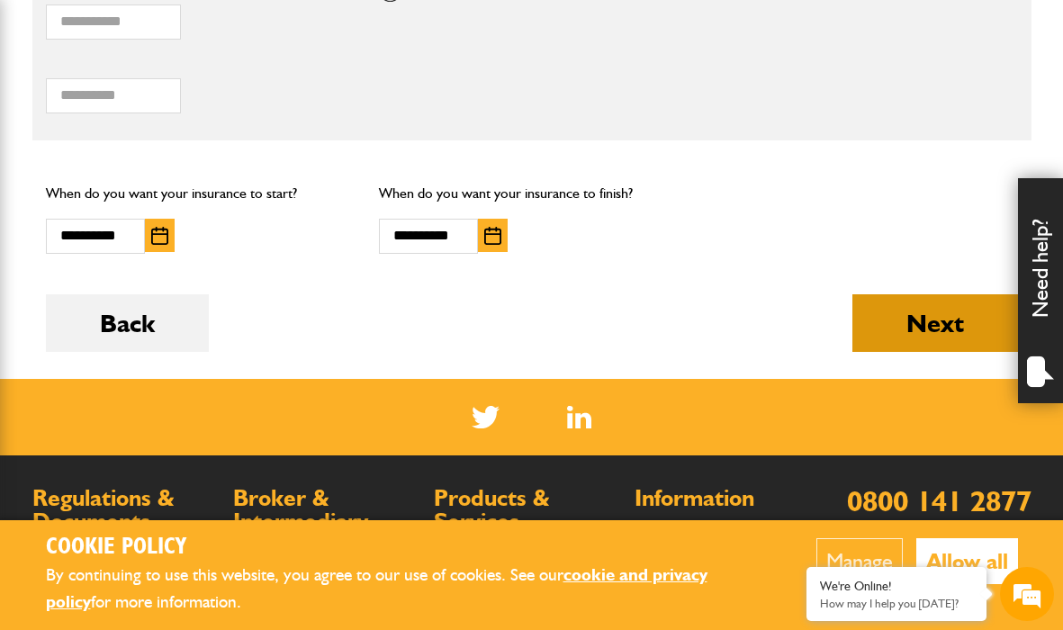
click at [949, 307] on button "Next" at bounding box center [936, 323] width 166 height 58
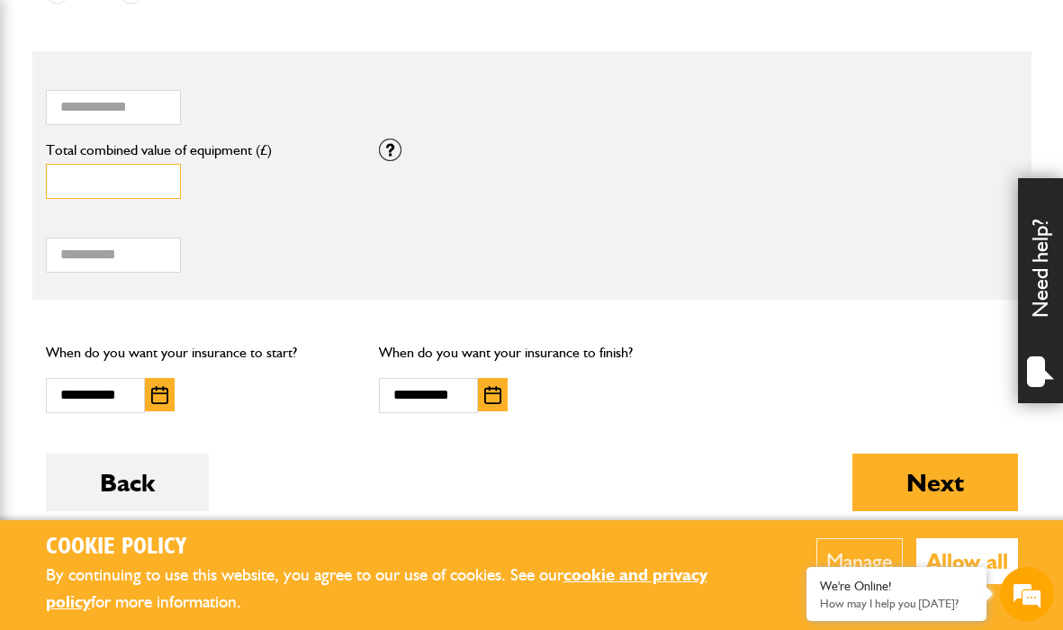
scroll to position [1253, 0]
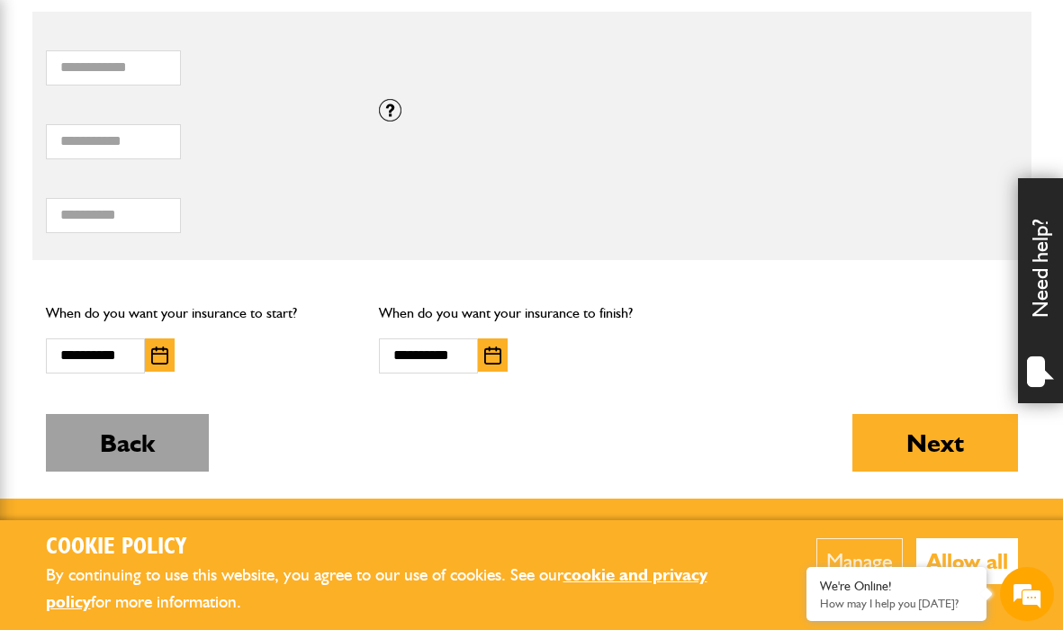
click at [138, 428] on button "Back" at bounding box center [127, 443] width 163 height 58
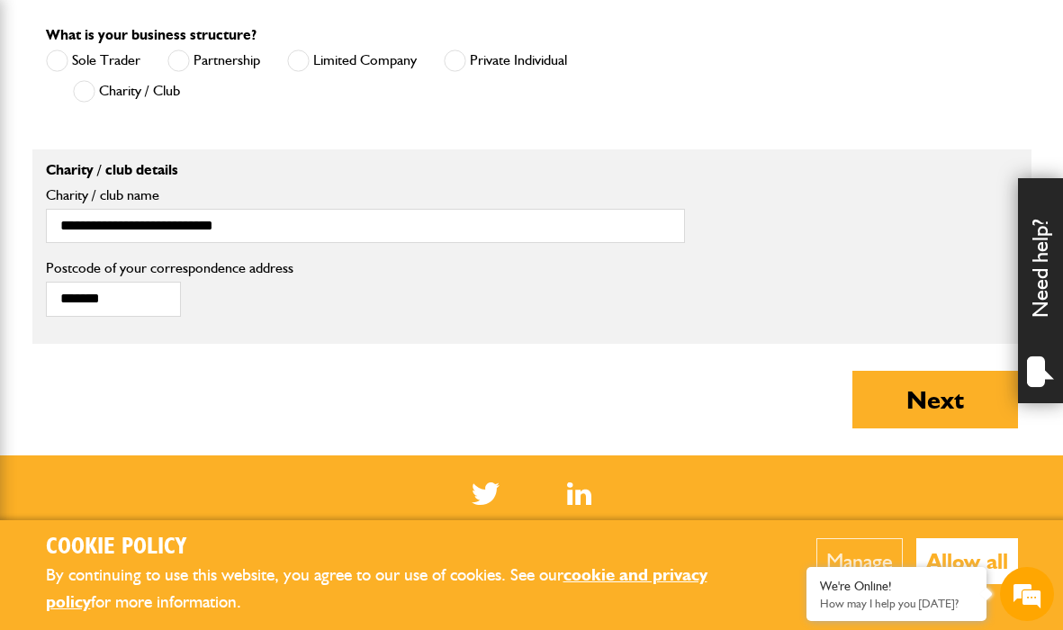
scroll to position [1285, 0]
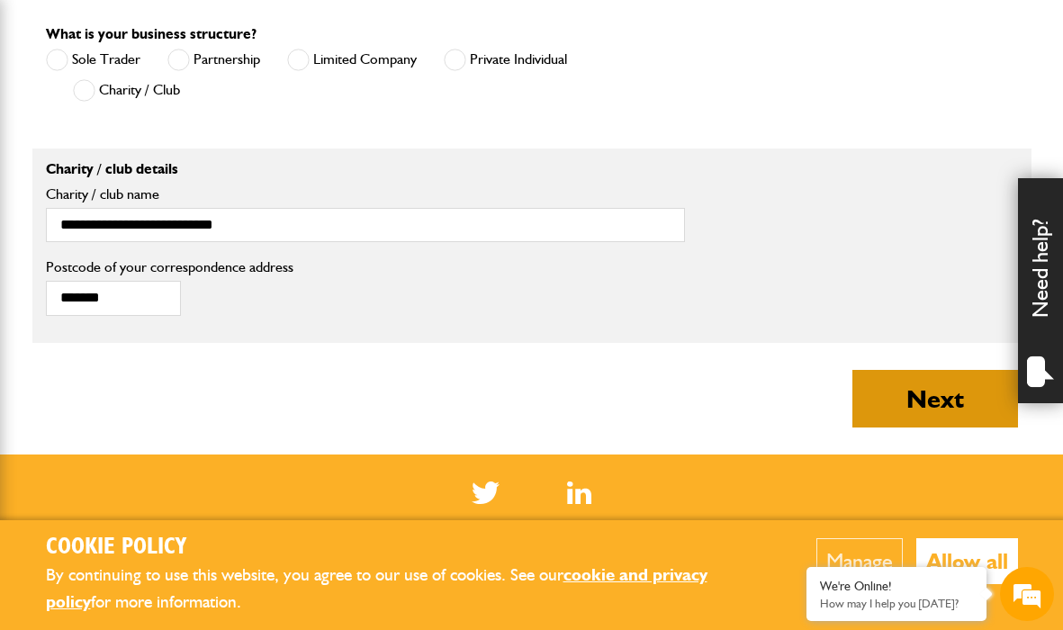
click at [920, 397] on button "Next" at bounding box center [936, 399] width 166 height 58
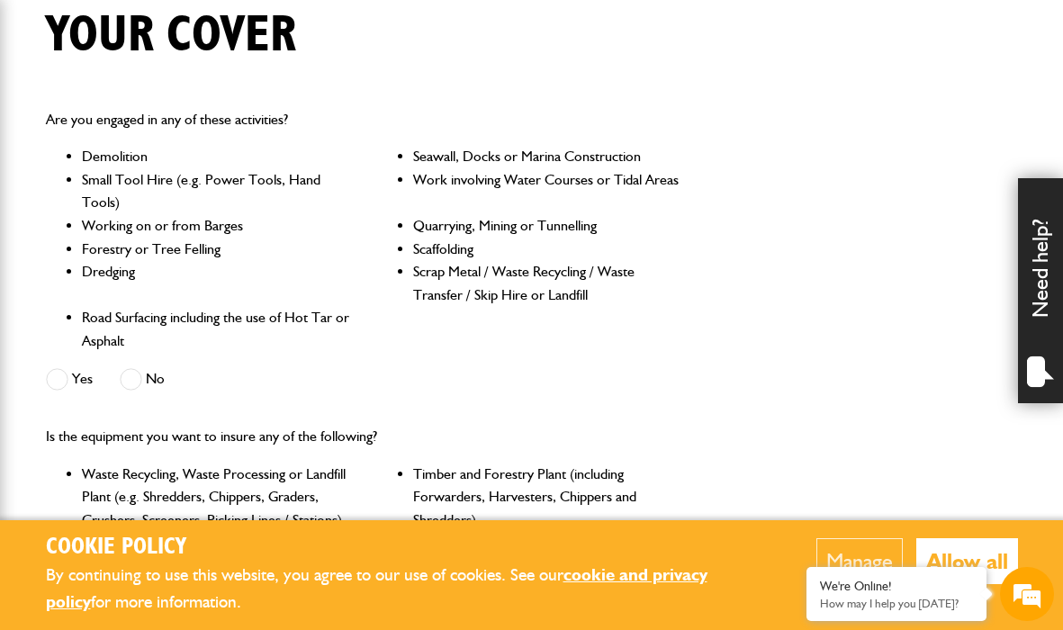
click at [131, 374] on span at bounding box center [131, 379] width 23 height 23
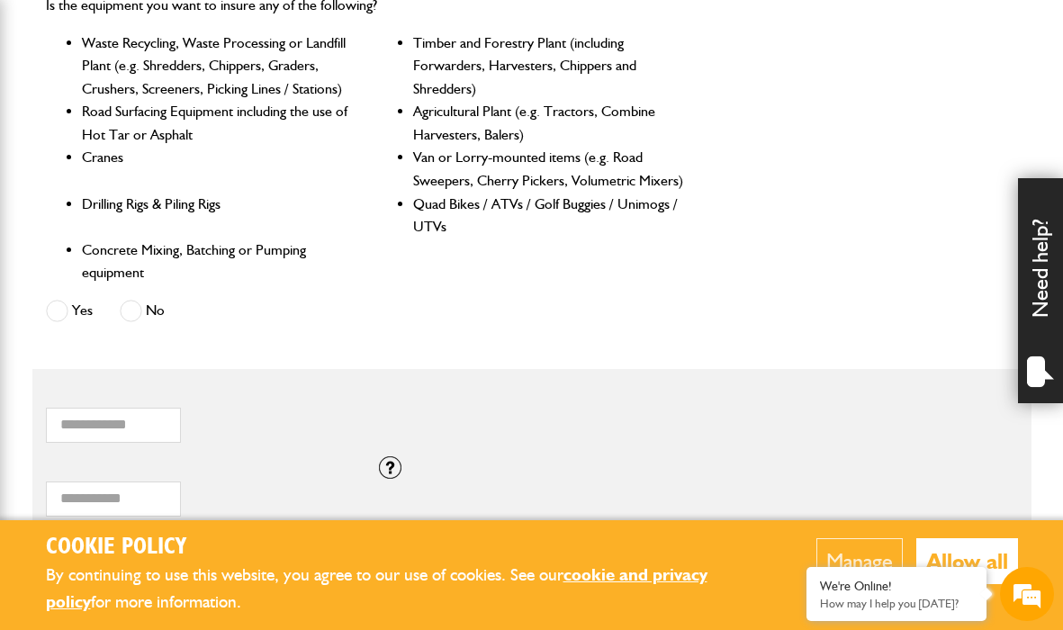
scroll to position [897, 0]
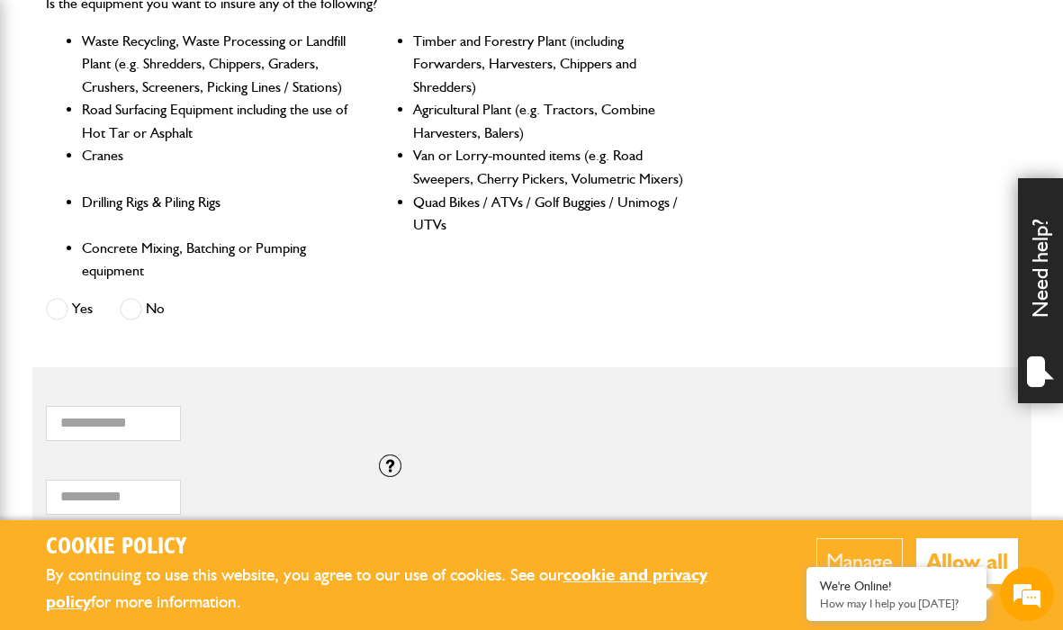
click at [130, 298] on span at bounding box center [131, 309] width 23 height 23
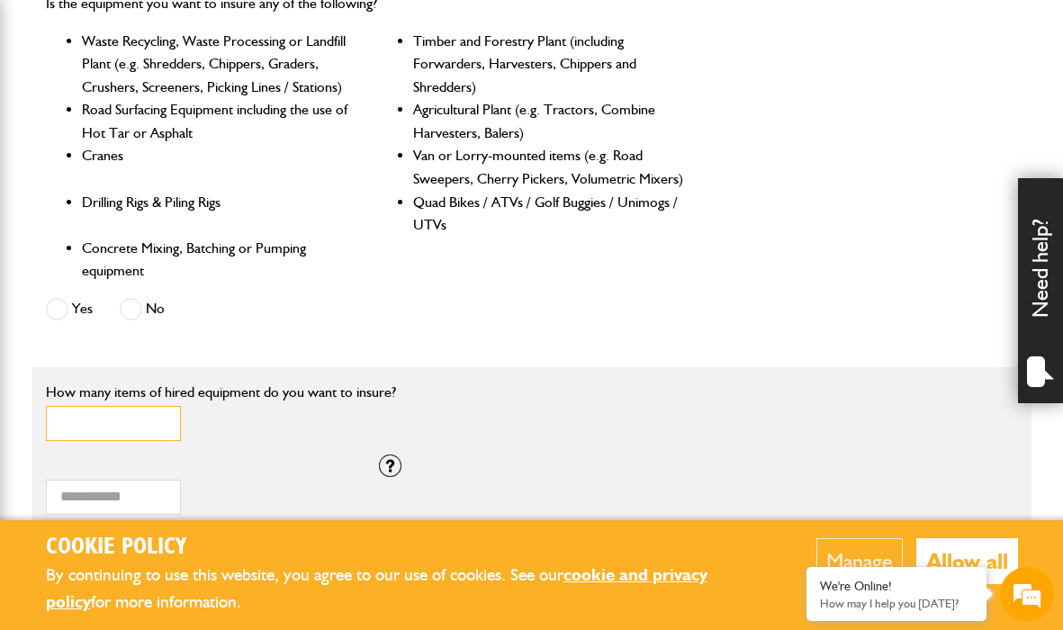
click at [126, 417] on input "*" at bounding box center [113, 423] width 135 height 35
type input "*"
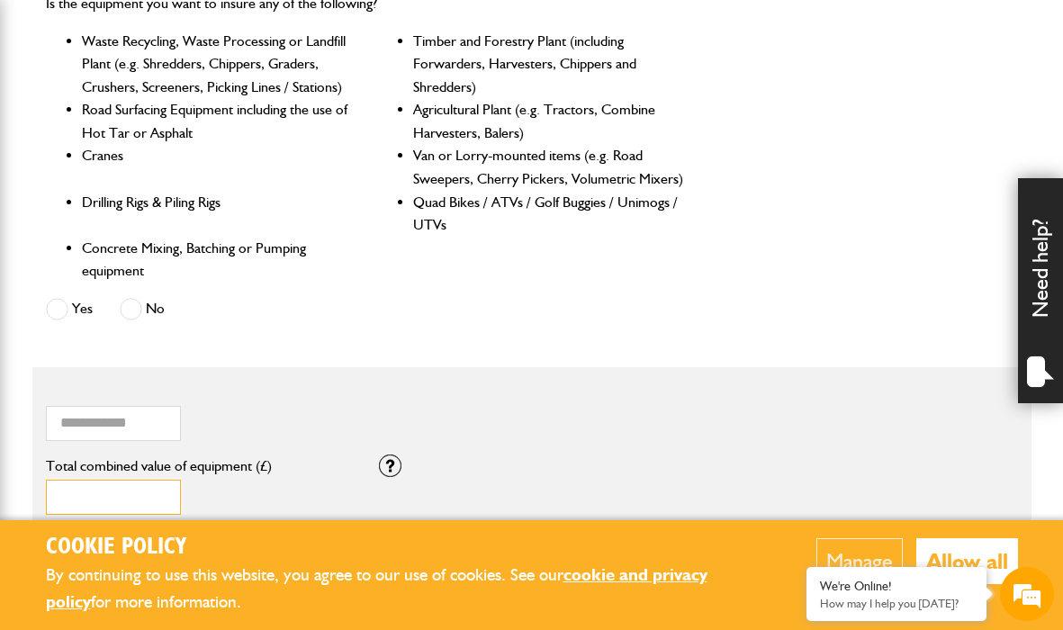
click at [157, 486] on input "*" at bounding box center [113, 497] width 135 height 35
type input "**"
type input "*"
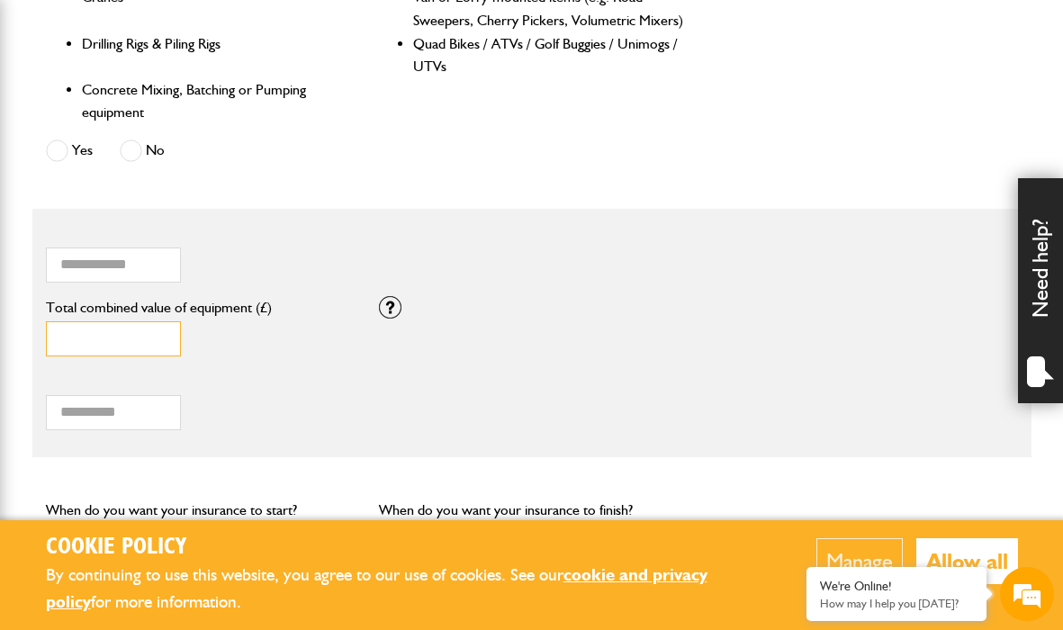
scroll to position [1073, 0]
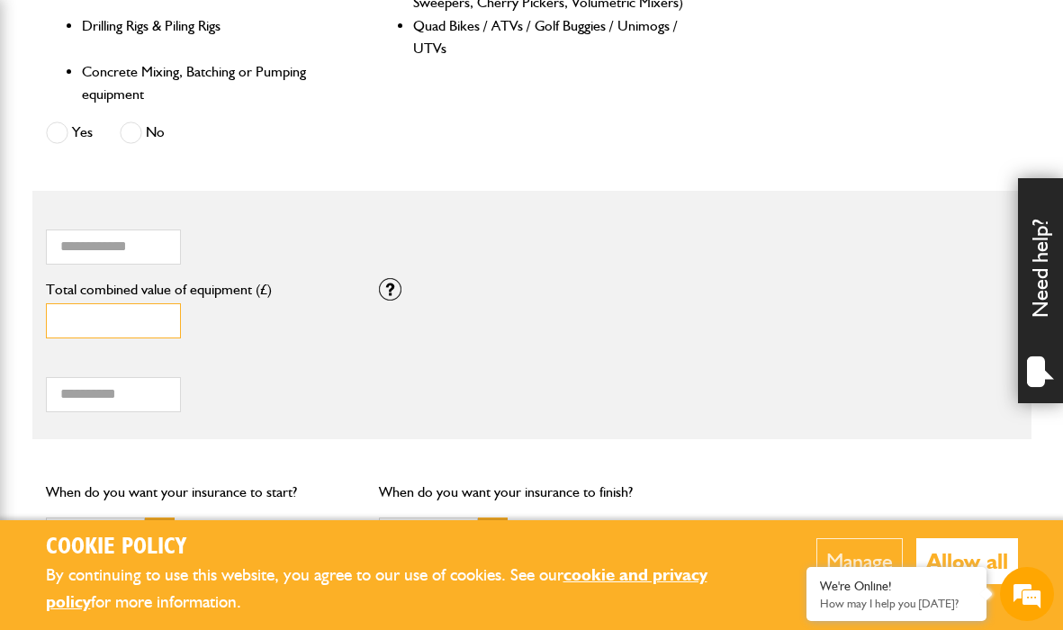
type input "**"
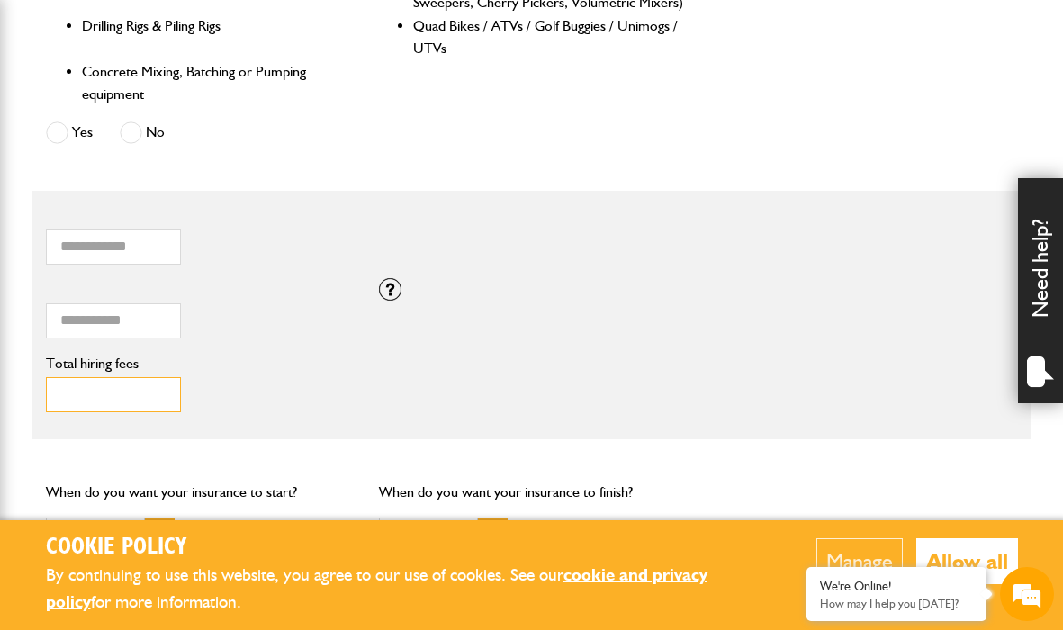
click at [139, 381] on input "Total hiring fees" at bounding box center [113, 394] width 135 height 35
type input "*"
click at [262, 352] on div "Total hiring fees Please enter a minimum value of 25 for total hiring fees." at bounding box center [198, 389] width 333 height 74
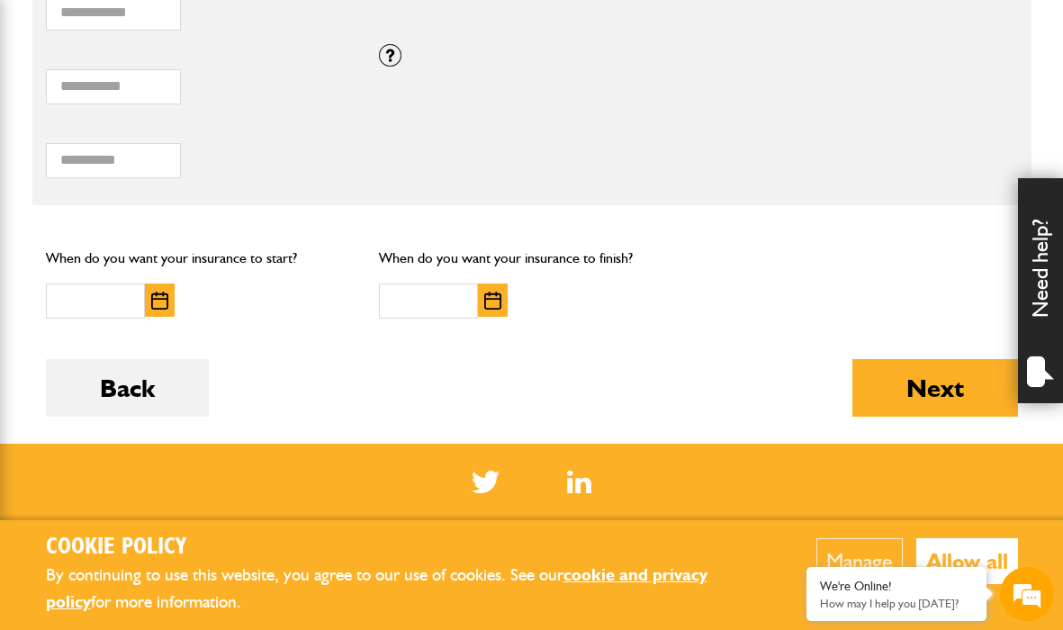
scroll to position [1309, 0]
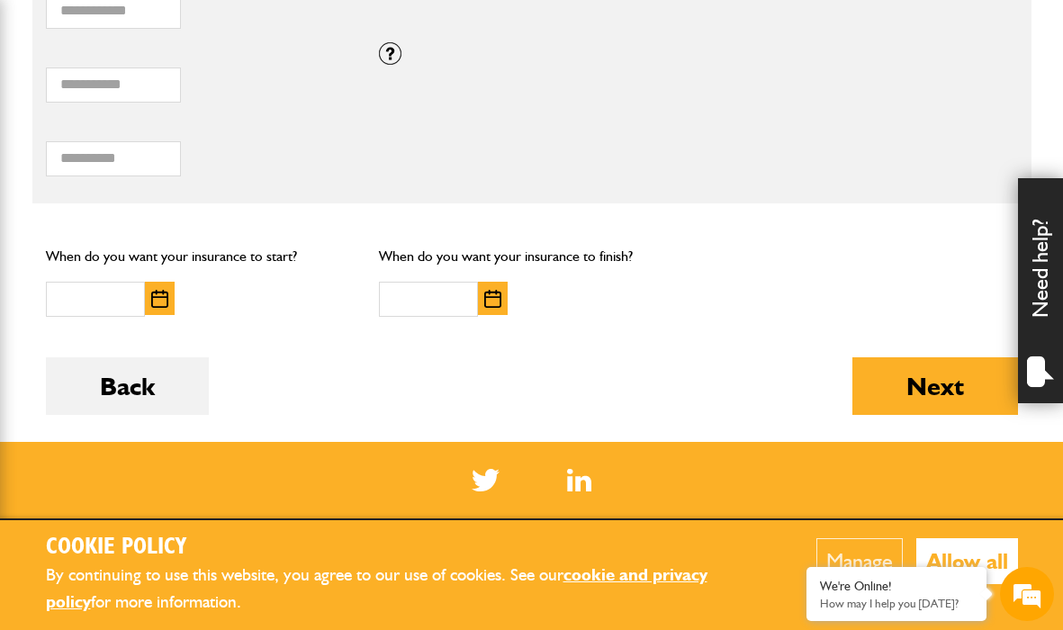
click at [160, 290] on img "button" at bounding box center [159, 299] width 17 height 18
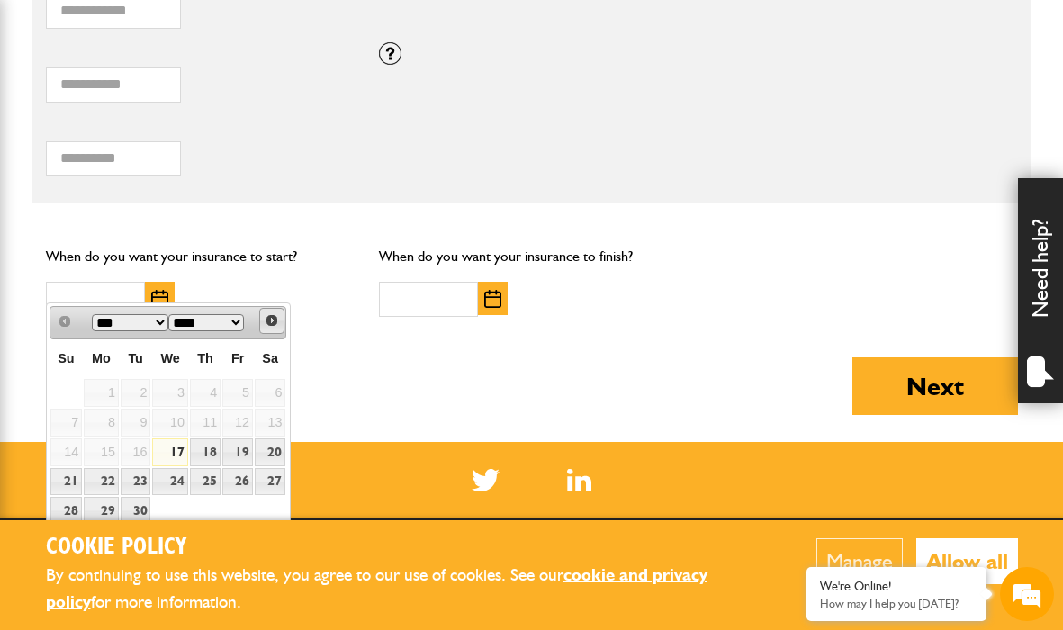
click at [271, 320] on span "Next" at bounding box center [272, 320] width 14 height 14
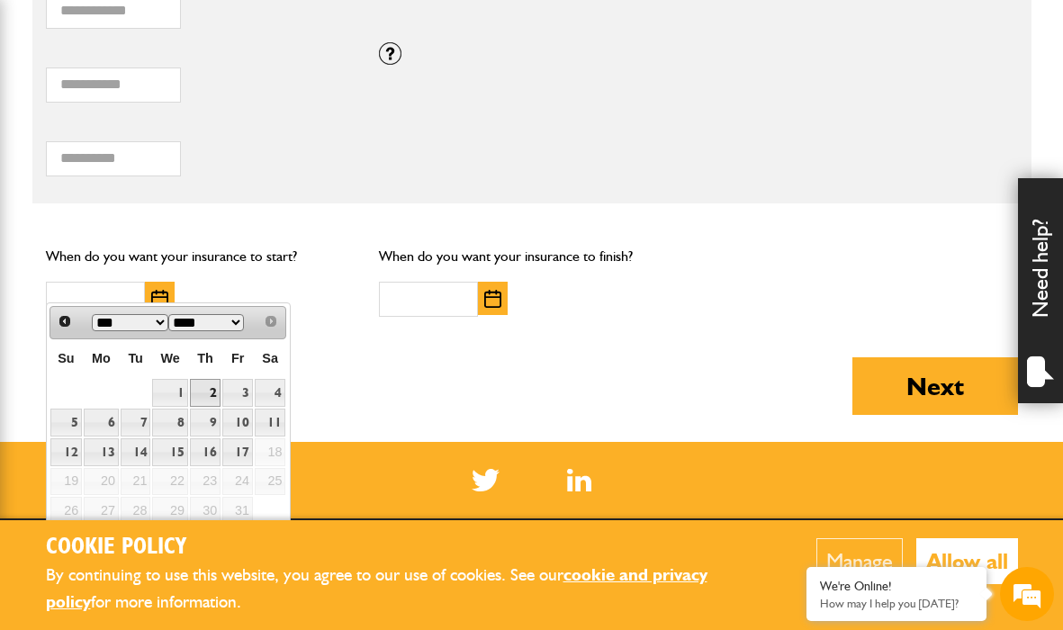
click at [210, 388] on link "2" at bounding box center [205, 393] width 31 height 28
type input "**********"
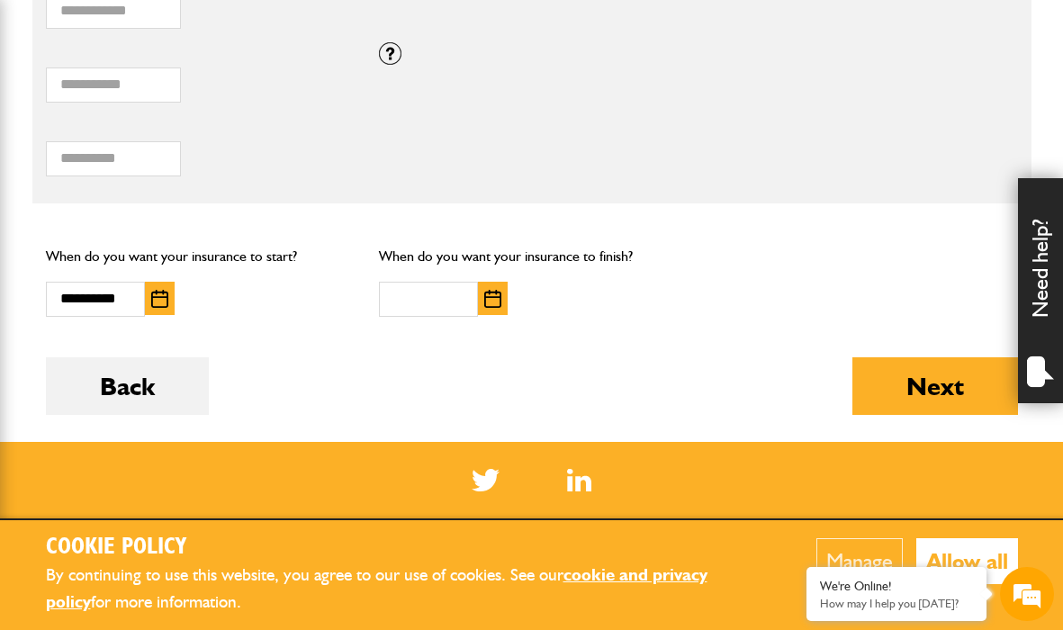
click at [494, 290] on img "button" at bounding box center [492, 299] width 17 height 18
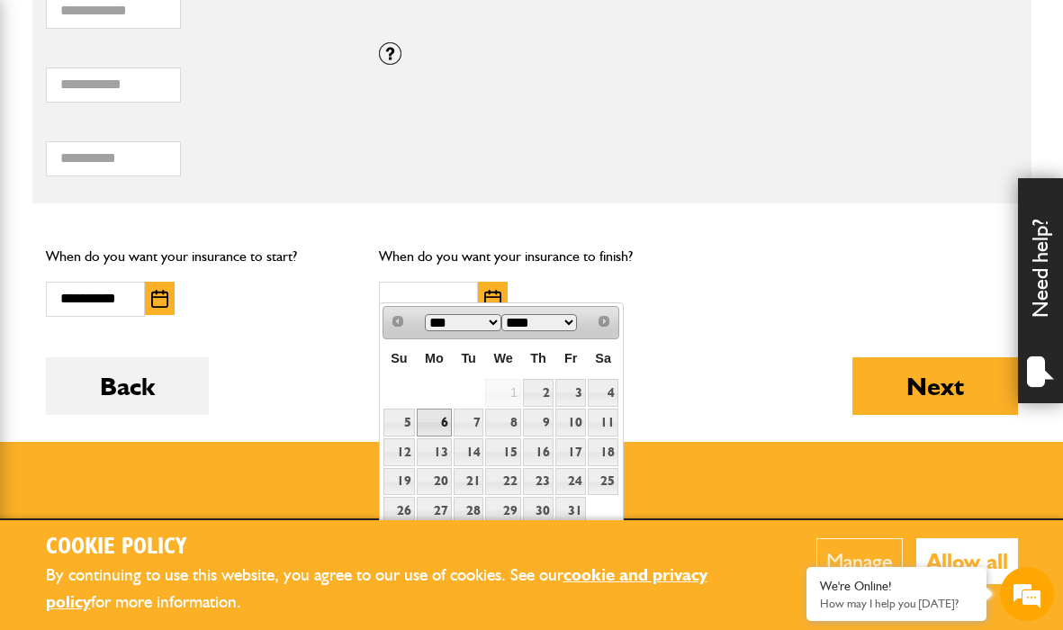
click at [442, 423] on link "6" at bounding box center [434, 423] width 35 height 28
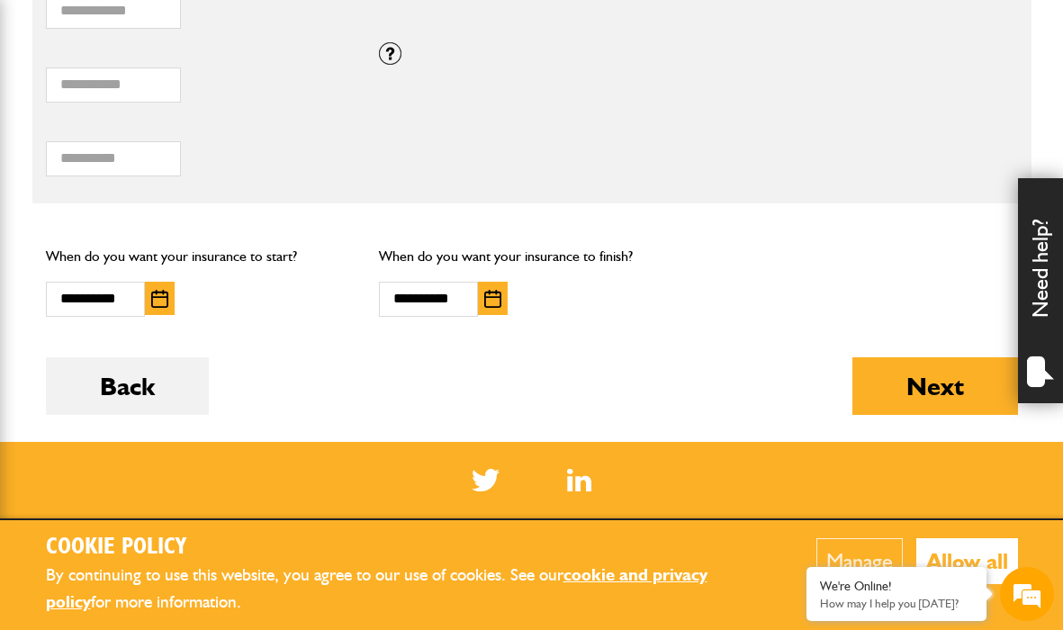
click at [491, 290] on img "button" at bounding box center [492, 299] width 17 height 18
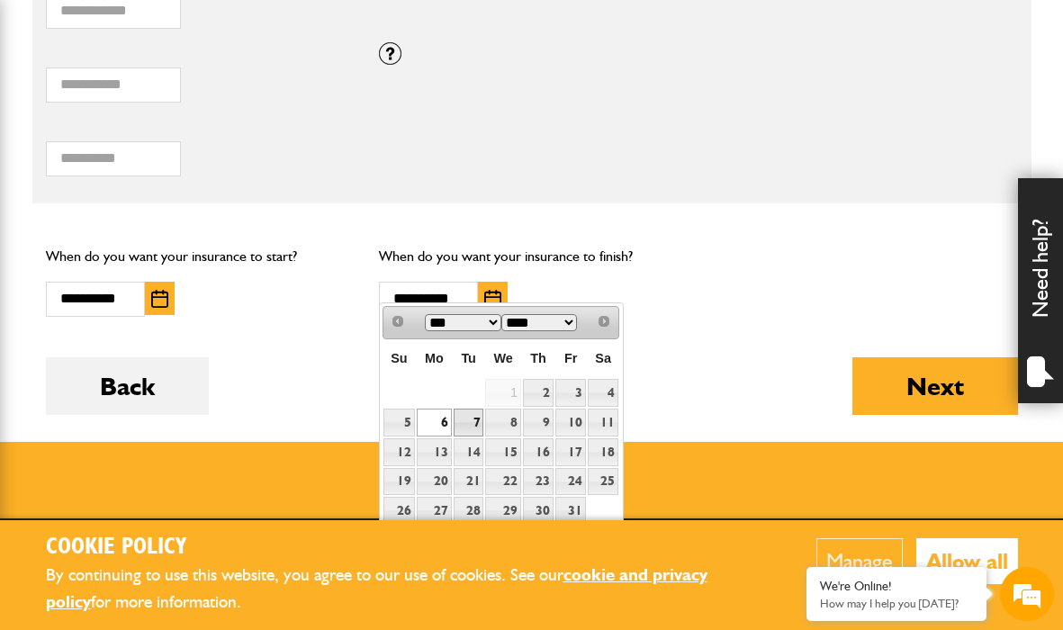
click at [478, 417] on link "7" at bounding box center [469, 423] width 31 height 28
type input "**********"
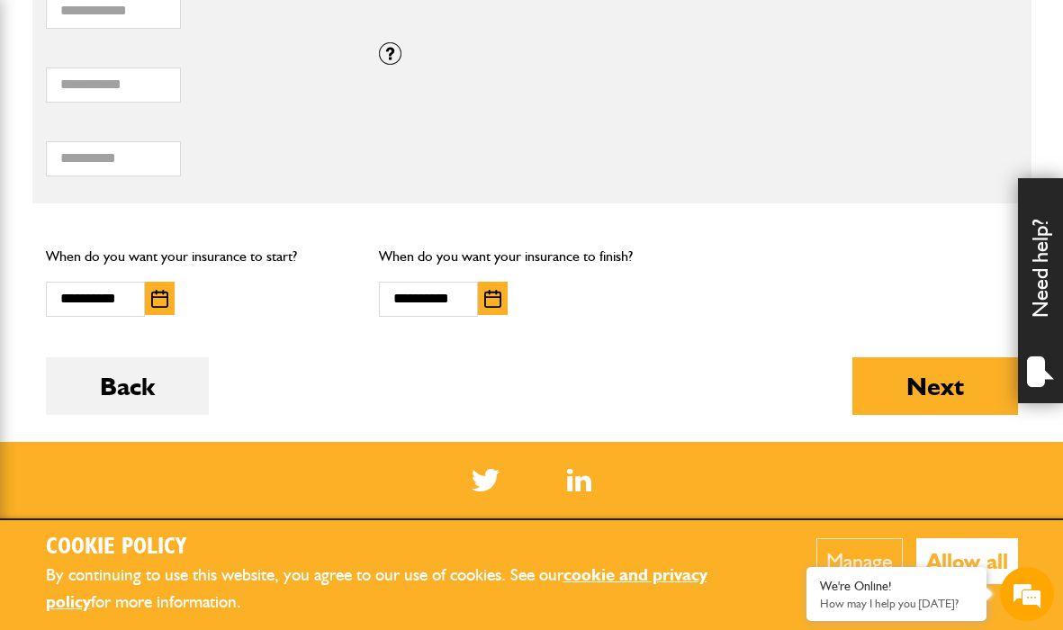
click at [591, 373] on div "Back Next" at bounding box center [532, 399] width 972 height 85
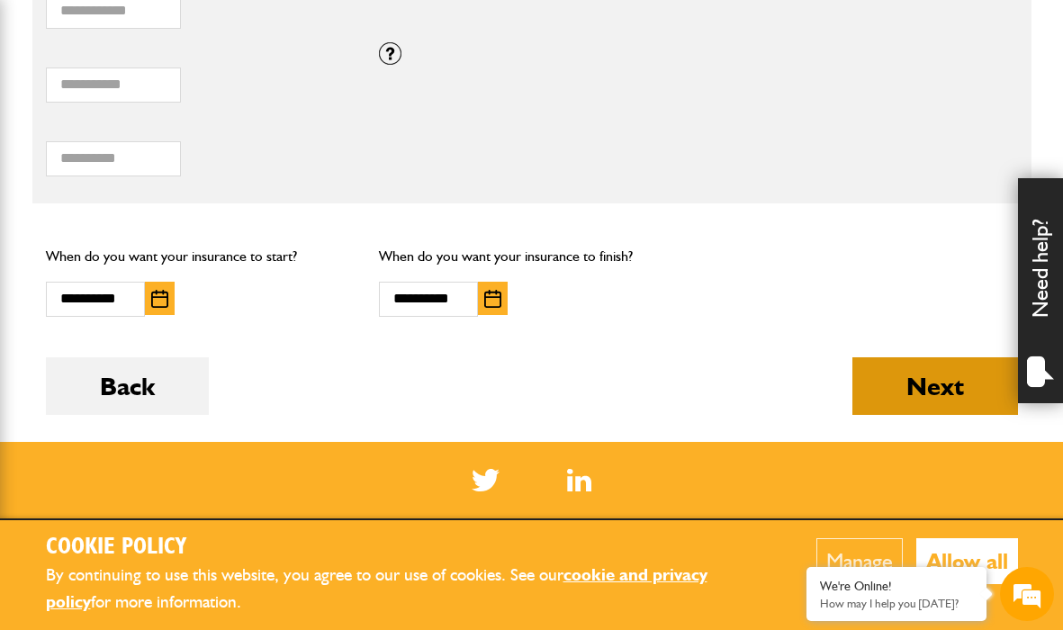
click at [960, 369] on button "Next" at bounding box center [936, 386] width 166 height 58
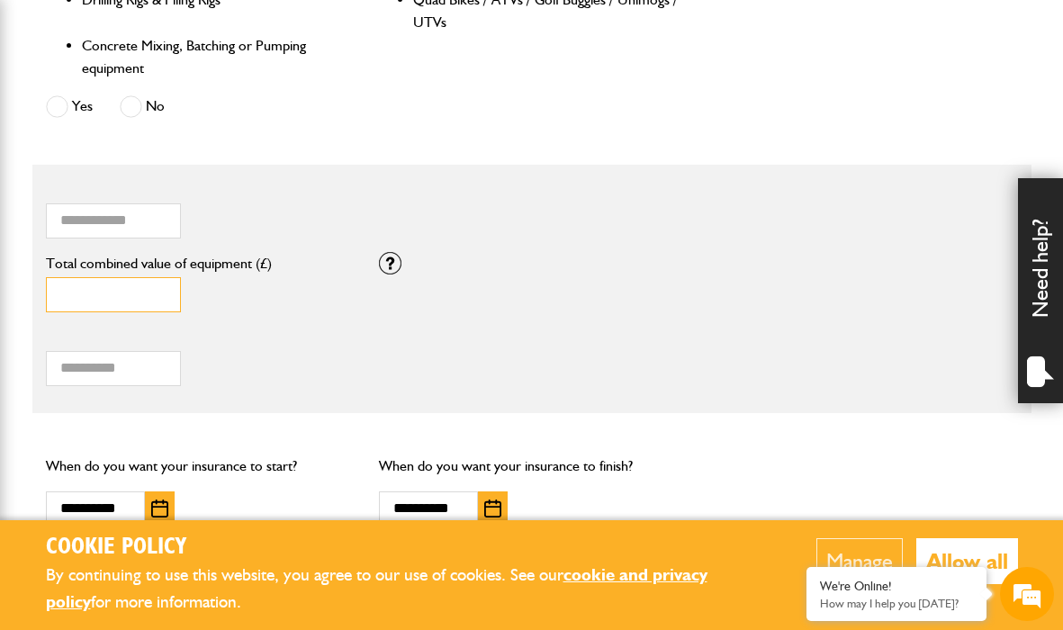
scroll to position [1121, 0]
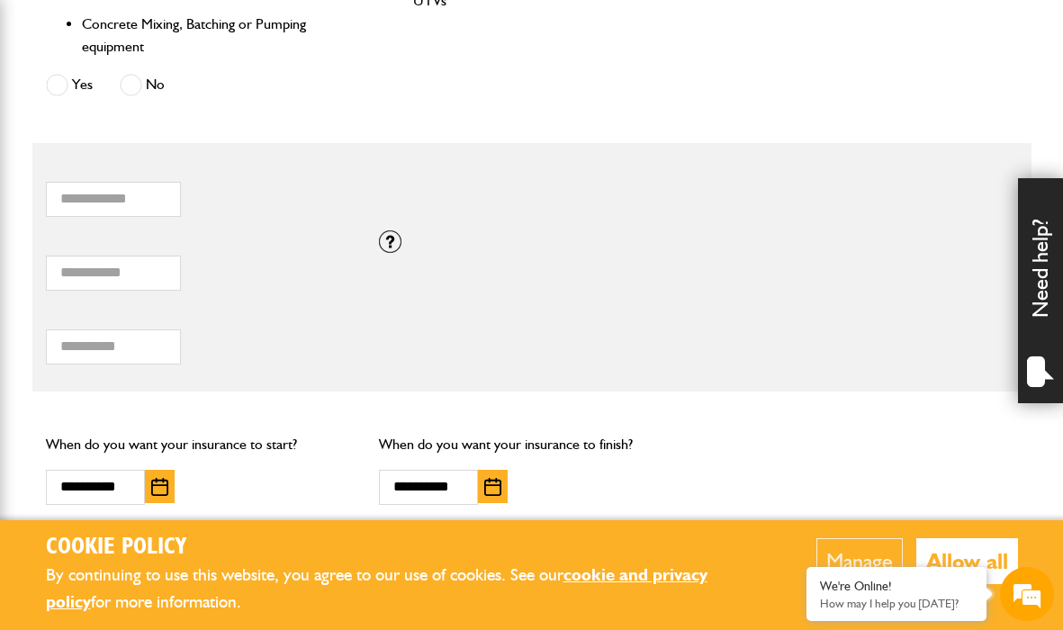
click at [359, 304] on div "Total hiring fees Please enter a minimum value of 25 for total hiring fees." at bounding box center [198, 341] width 333 height 74
click at [94, 336] on input "Total hiring fees" at bounding box center [113, 347] width 135 height 35
click at [276, 358] on div "Total hiring fees Please enter a minimum value of 25 for total hiring fees." at bounding box center [198, 341] width 333 height 74
click at [359, 249] on div "Total combined value of equipment (£)" at bounding box center [198, 268] width 333 height 74
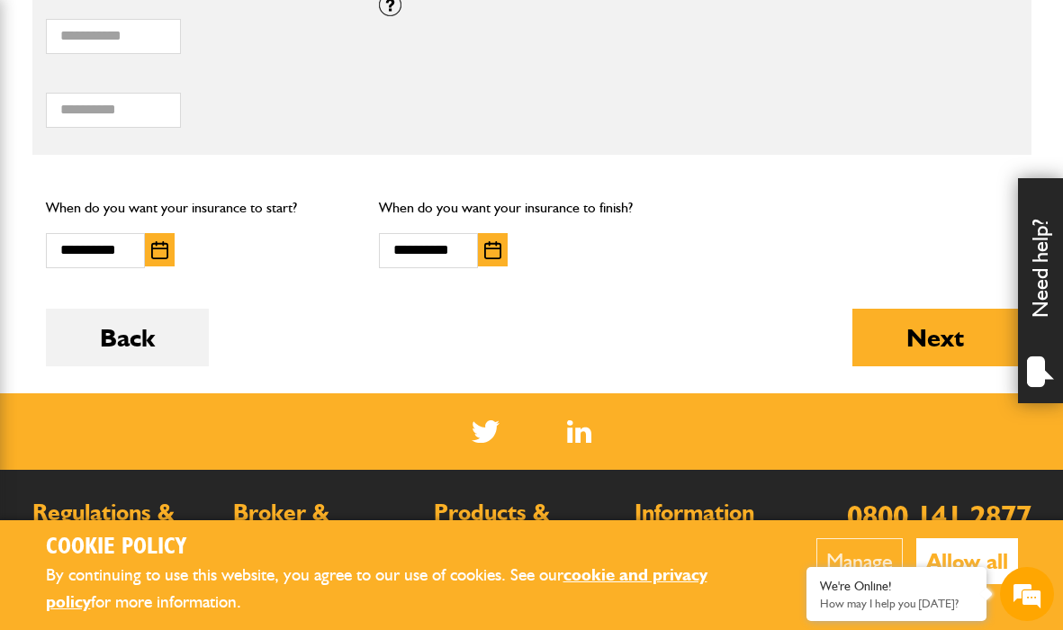
scroll to position [1362, 0]
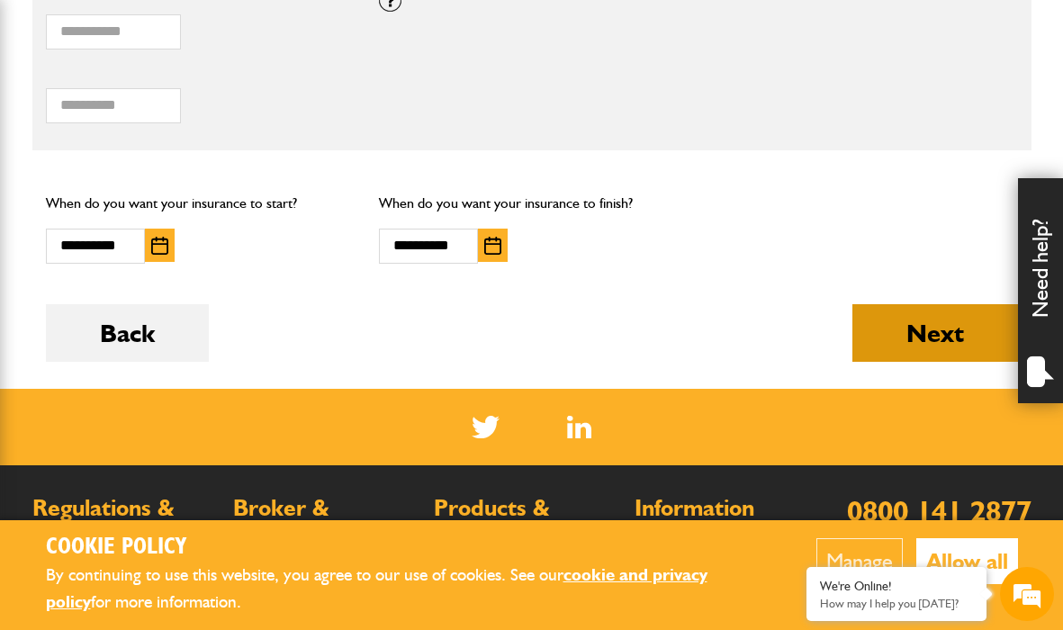
click at [937, 317] on button "Next" at bounding box center [936, 333] width 166 height 58
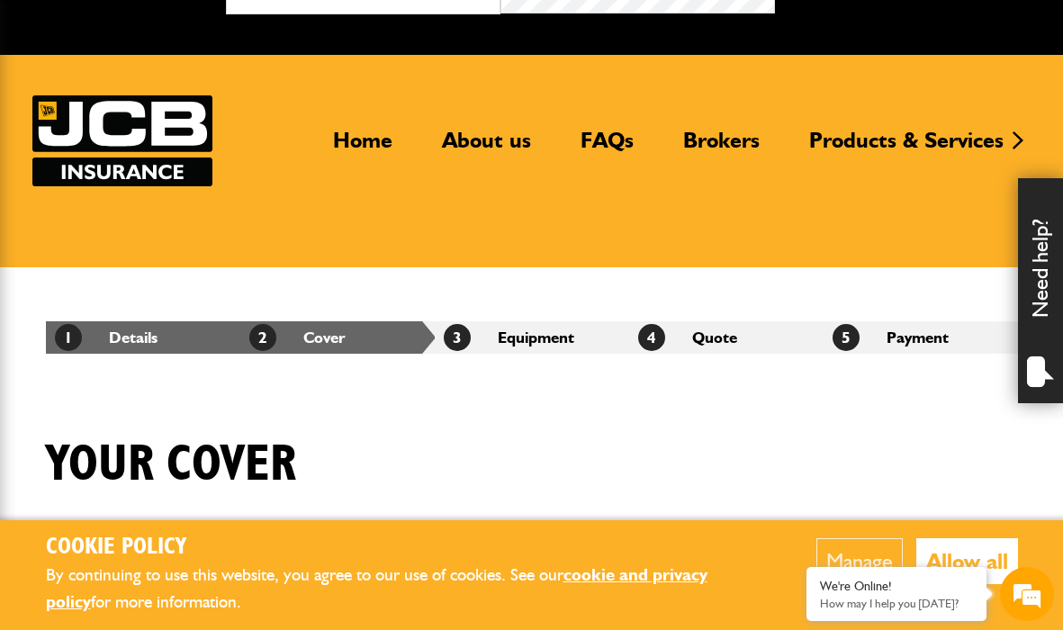
scroll to position [38, 0]
